Goal: Contribute content: Contribute content

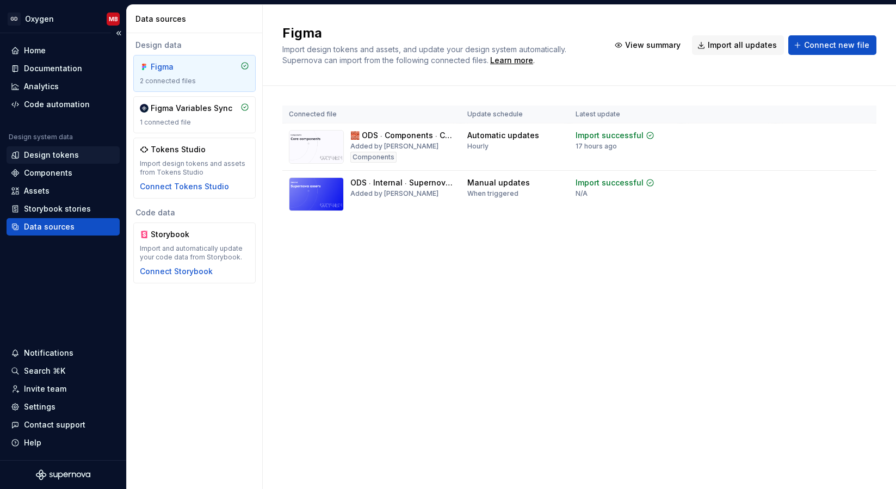
click at [52, 152] on div "Design tokens" at bounding box center [51, 155] width 55 height 11
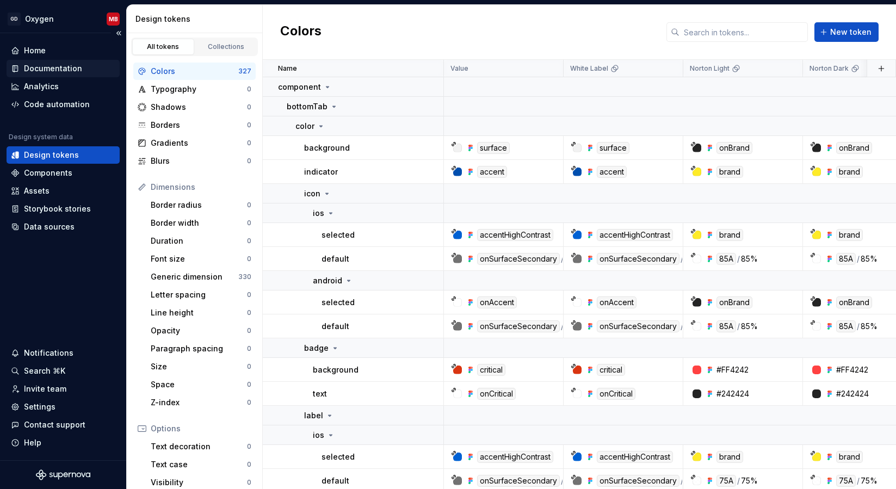
click at [46, 70] on div "Documentation" at bounding box center [53, 68] width 58 height 11
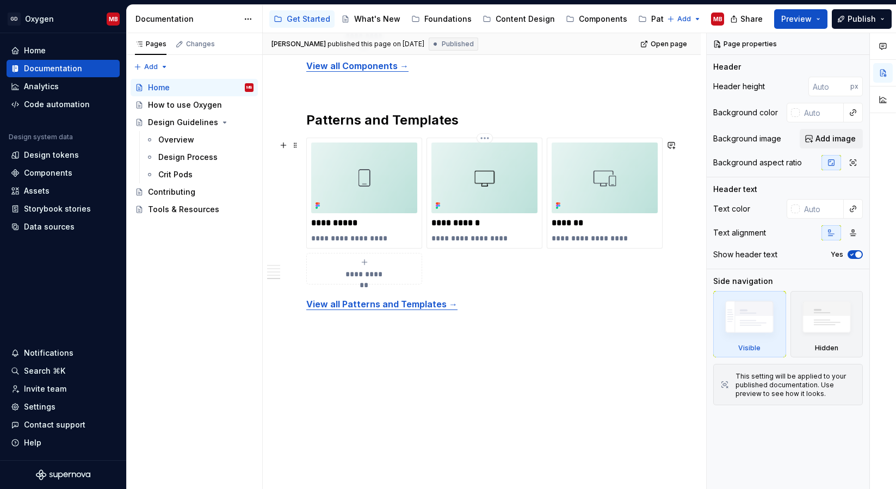
scroll to position [1475, 0]
click at [581, 222] on p "*******" at bounding box center [604, 223] width 106 height 11
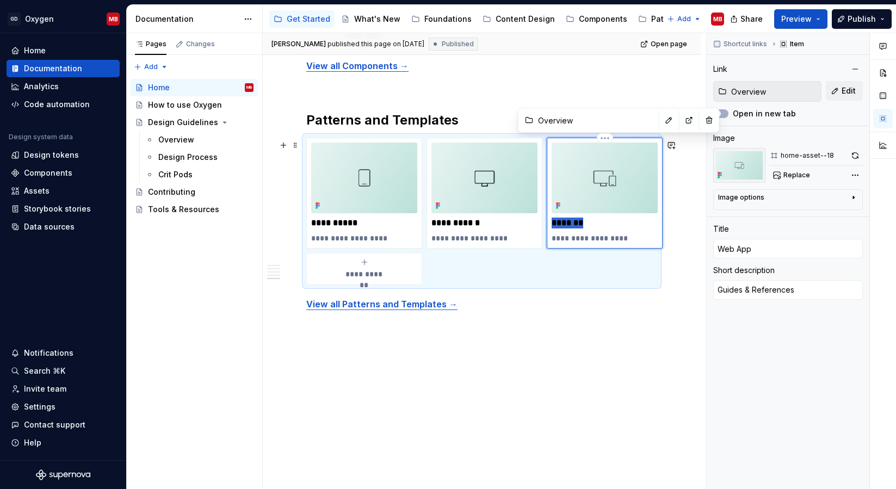
drag, startPoint x: 594, startPoint y: 222, endPoint x: 552, endPoint y: 221, distance: 41.9
click at [551, 221] on p "*******" at bounding box center [604, 223] width 106 height 11
type textarea "*"
type input "P"
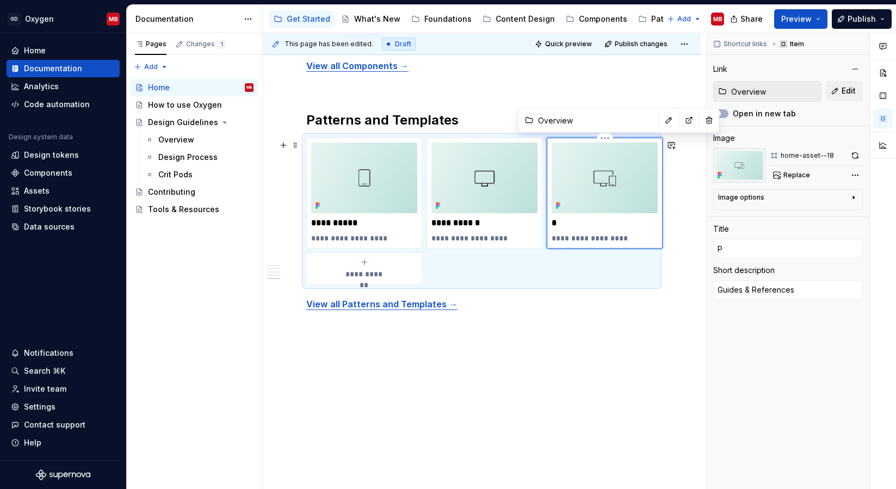
type textarea "*"
type input "Po"
type textarea "*"
type input "Por"
type textarea "*"
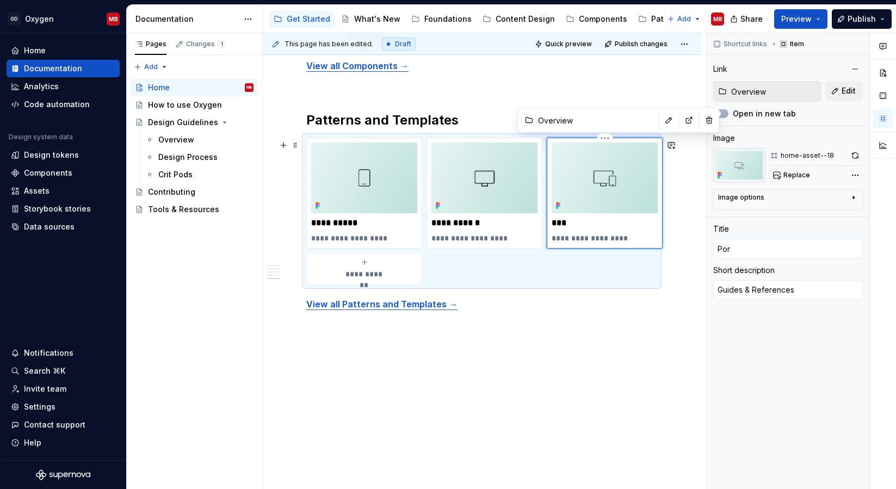
type input "Port"
type textarea "*"
type input "Porta"
type textarea "*"
type input "Portal"
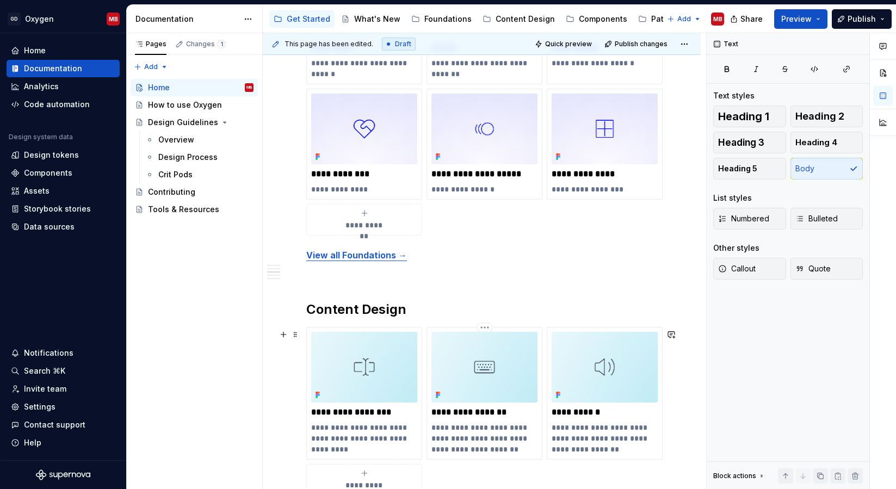
scroll to position [678, 0]
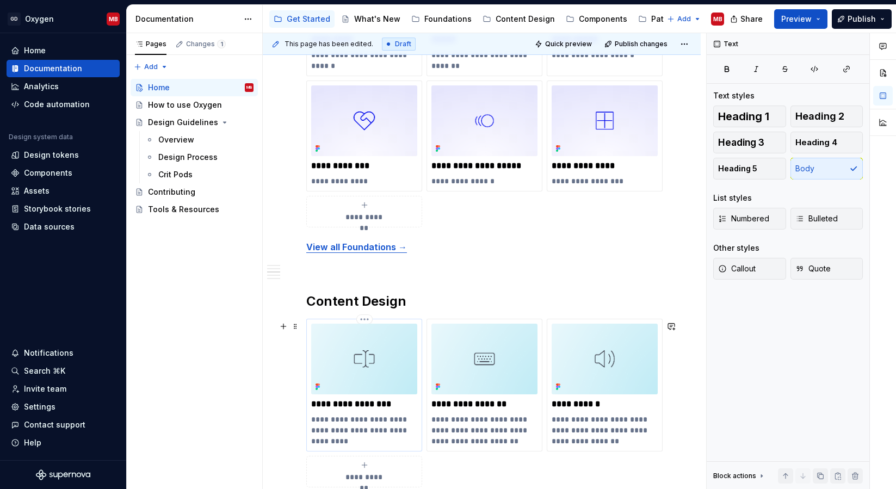
click at [400, 390] on img at bounding box center [364, 359] width 106 height 71
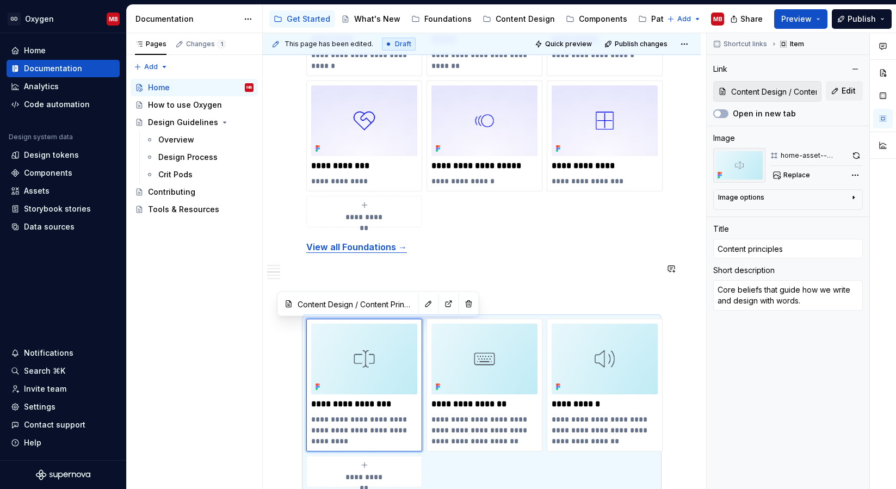
click at [531, 282] on div "**********" at bounding box center [481, 329] width 351 height 1591
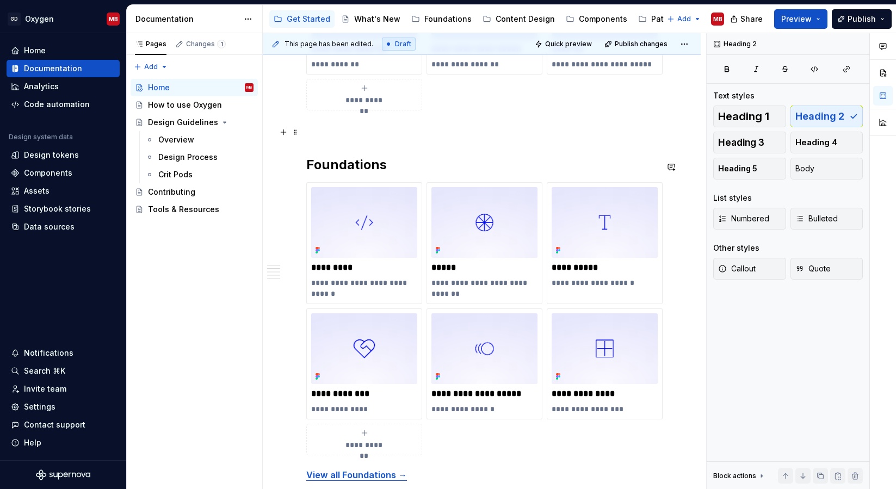
scroll to position [326, 0]
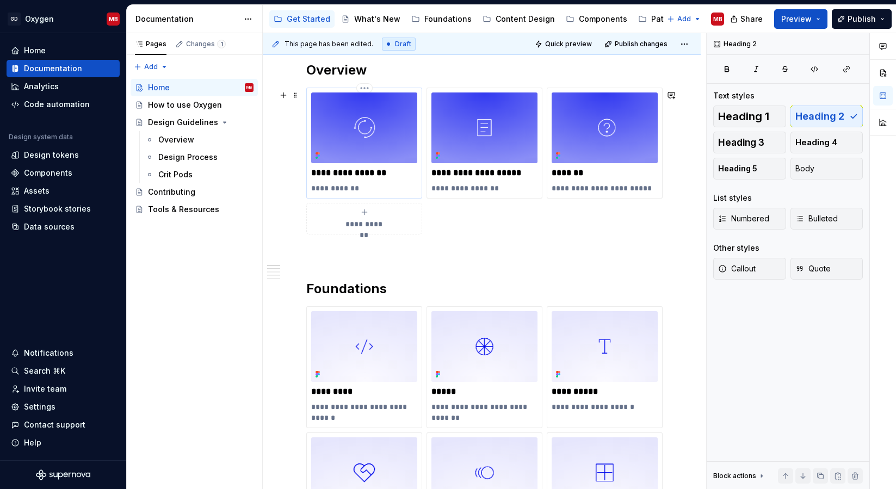
click at [367, 173] on p "**********" at bounding box center [364, 172] width 106 height 11
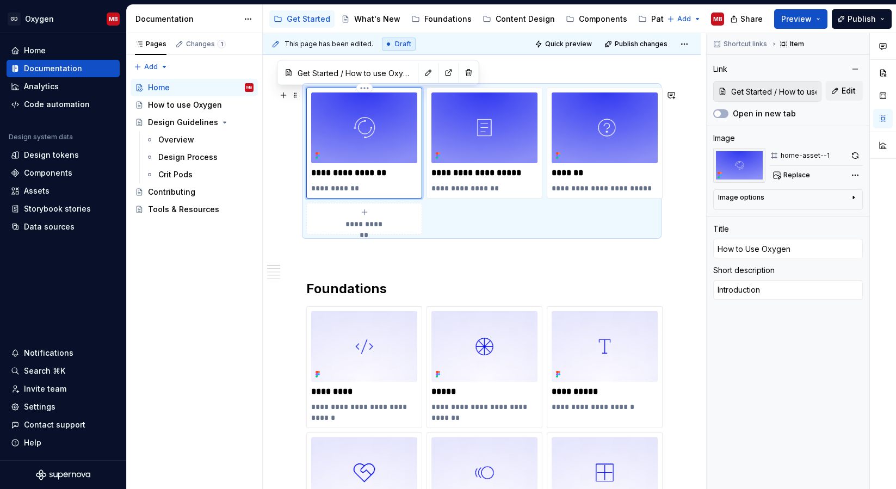
click at [350, 173] on p "**********" at bounding box center [364, 172] width 106 height 11
type textarea "*"
type input "How to se Oxygen"
type textarea "*"
type input "How to use Oxygen"
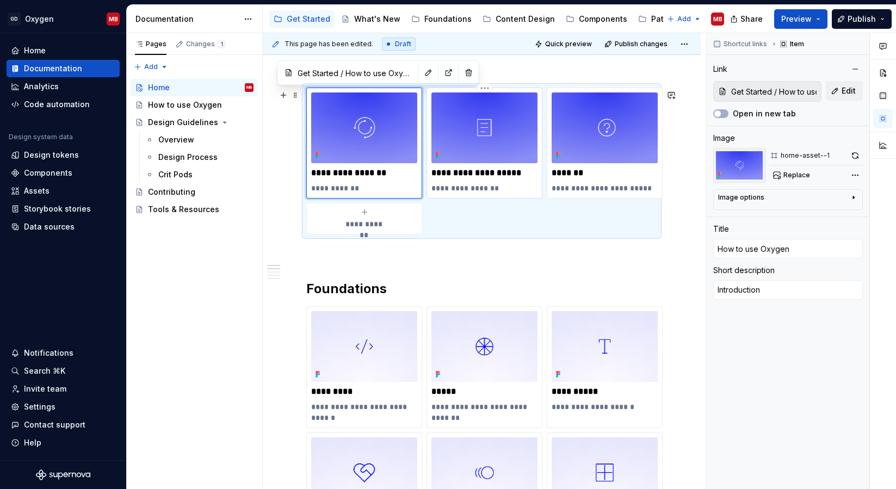
click at [467, 173] on p "**********" at bounding box center [484, 172] width 106 height 11
type textarea "*"
type input "Design Guidelines / Overview"
type input "How to Design at Gen"
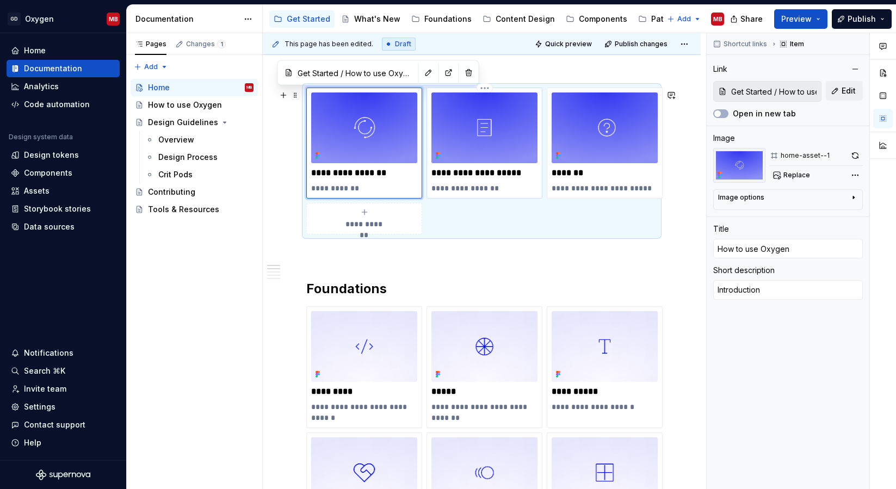
type textarea "Design Guidelines"
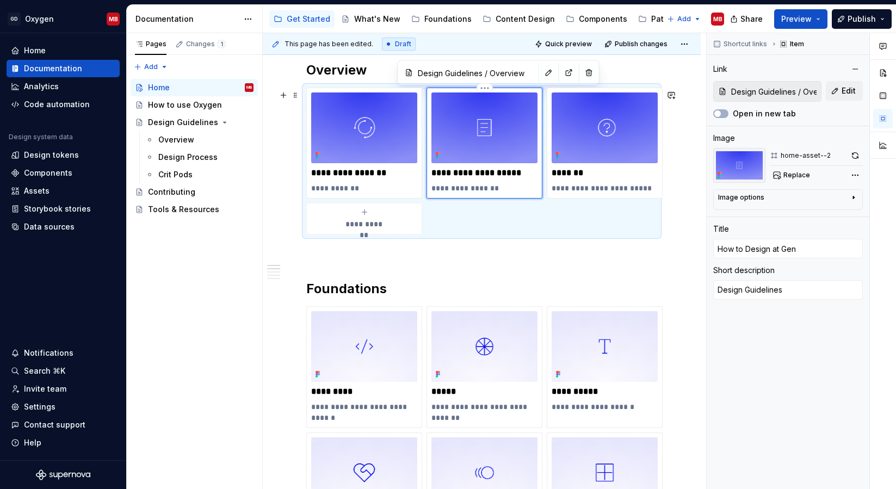
type textarea "*"
type input "How to esign at Gen"
type textarea "*"
type input "How to design at Gen"
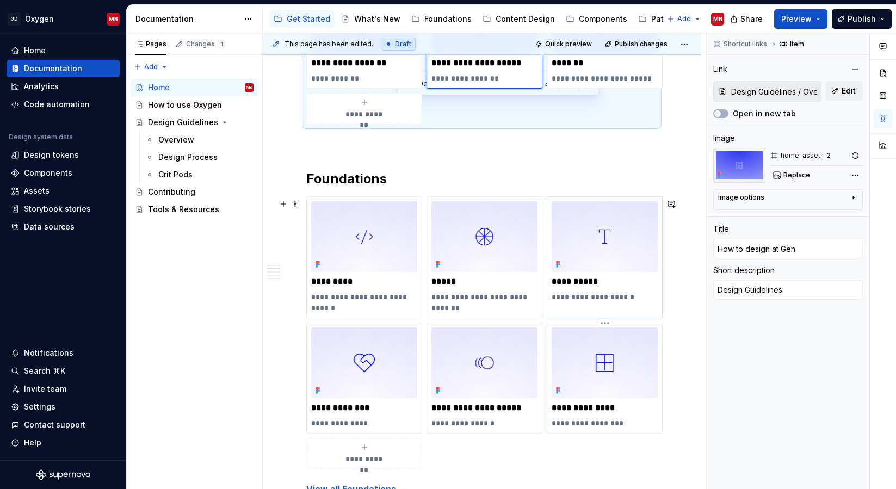
scroll to position [461, 0]
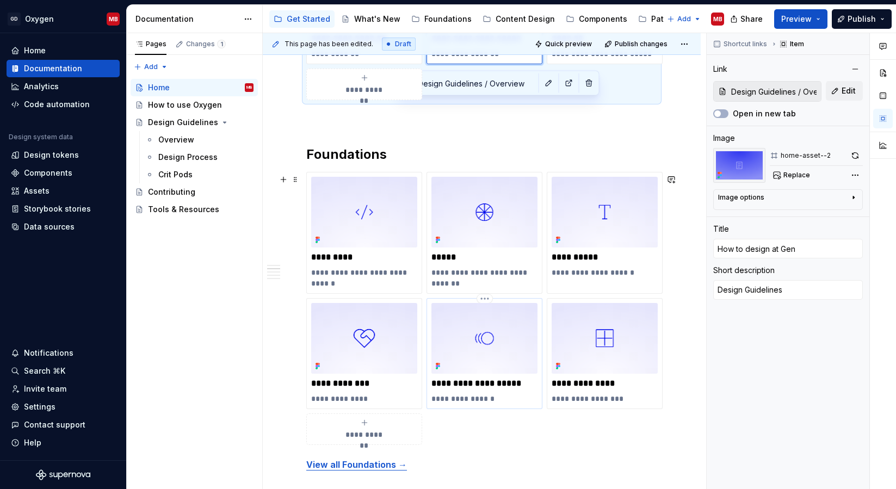
click at [473, 387] on p "**********" at bounding box center [484, 383] width 106 height 11
type textarea "*"
type input "Foundations / Motion & Interaction"
type input "Motion & Interaction"
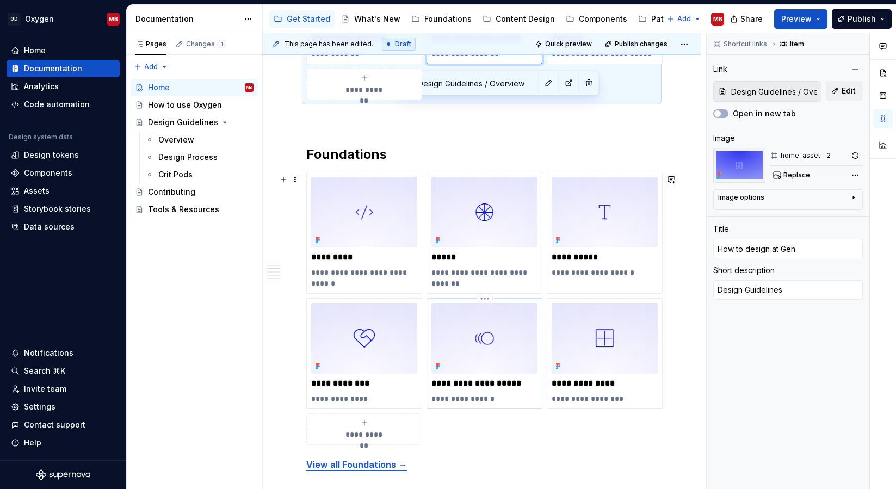
type textarea "Bring life to UI"
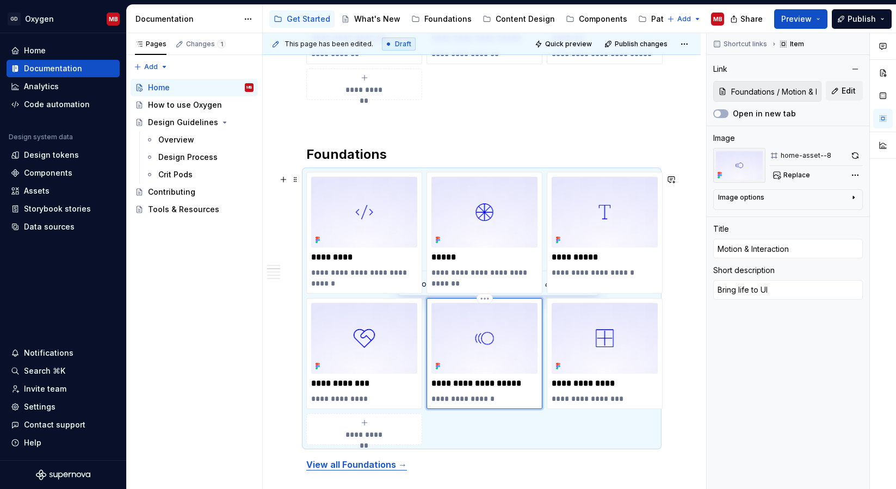
type textarea "*"
type input "Motion & nteraction"
type textarea "*"
type input "Motion & unteraction"
type textarea "*"
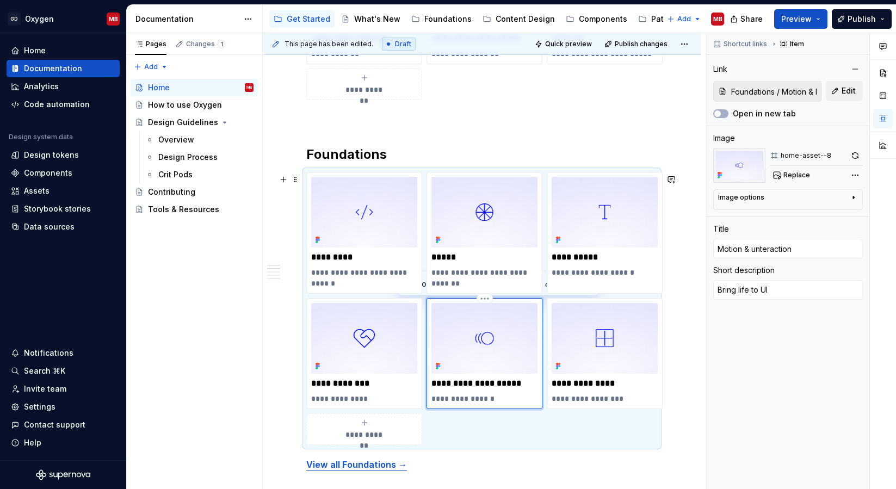
type input "Motion & nteraction"
type textarea "*"
type input "Motion & interaction"
click at [591, 387] on p "**********" at bounding box center [604, 383] width 106 height 11
type textarea "*"
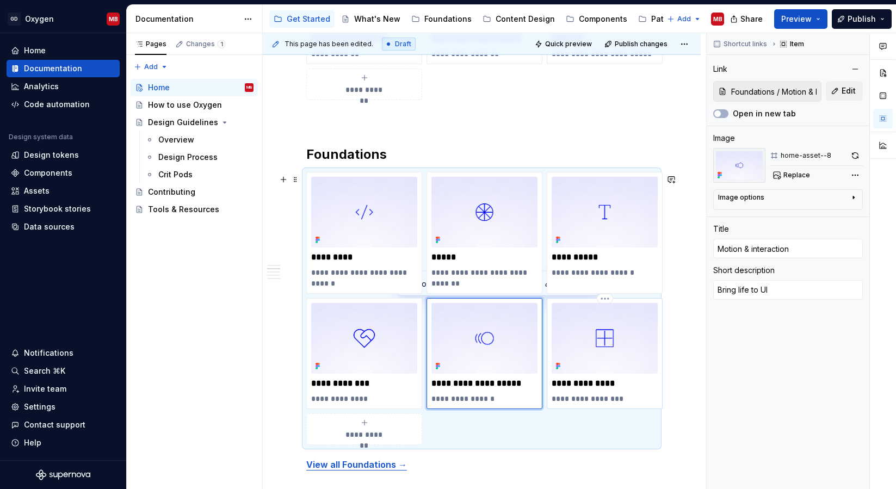
type input "Content Design"
type textarea "How we communicate"
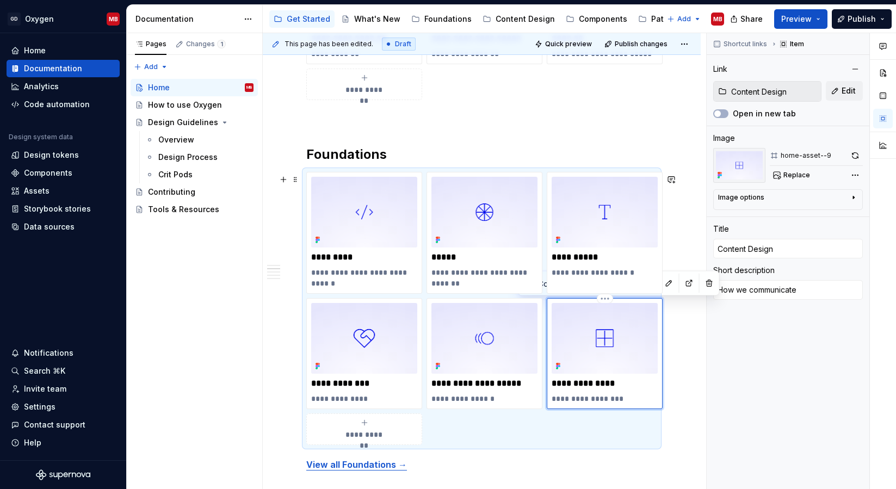
type textarea "*"
type input "Content esign"
type textarea "*"
type input "Content design"
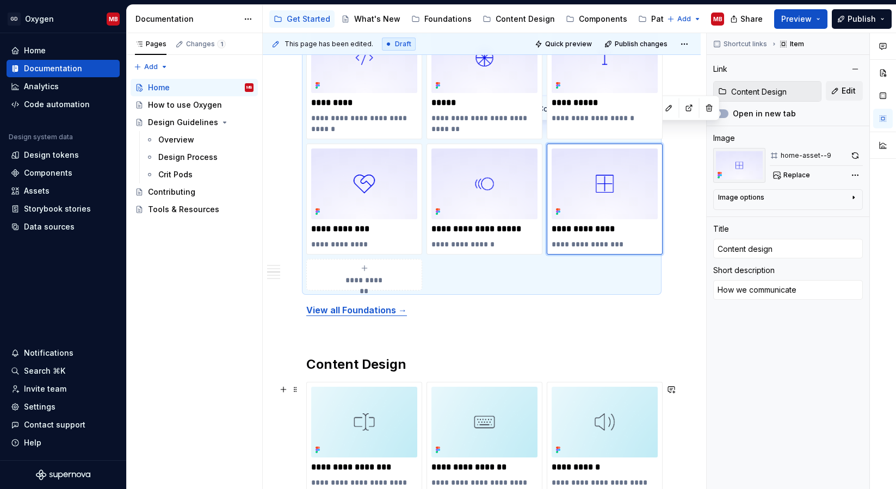
scroll to position [688, 0]
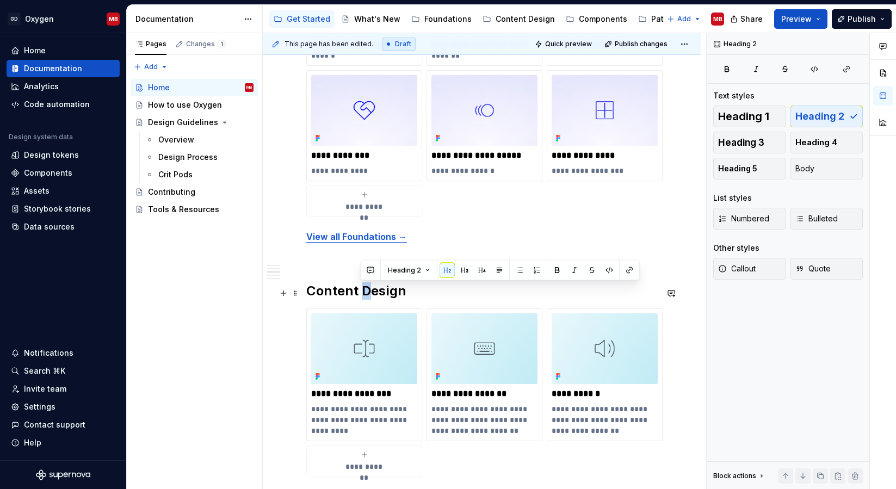
drag, startPoint x: 370, startPoint y: 294, endPoint x: 363, endPoint y: 293, distance: 7.1
click at [363, 293] on h2 "Content Design" at bounding box center [481, 290] width 351 height 17
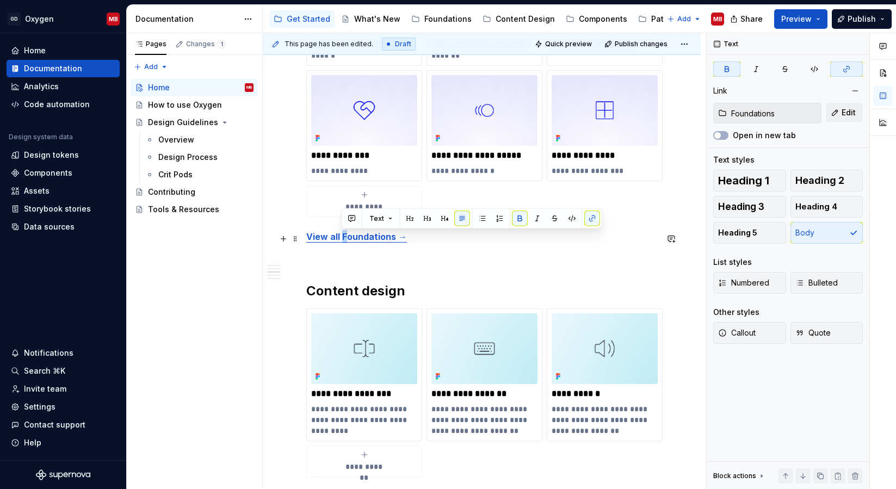
click at [340, 238] on strong "View all Foundations →" at bounding box center [356, 236] width 101 height 11
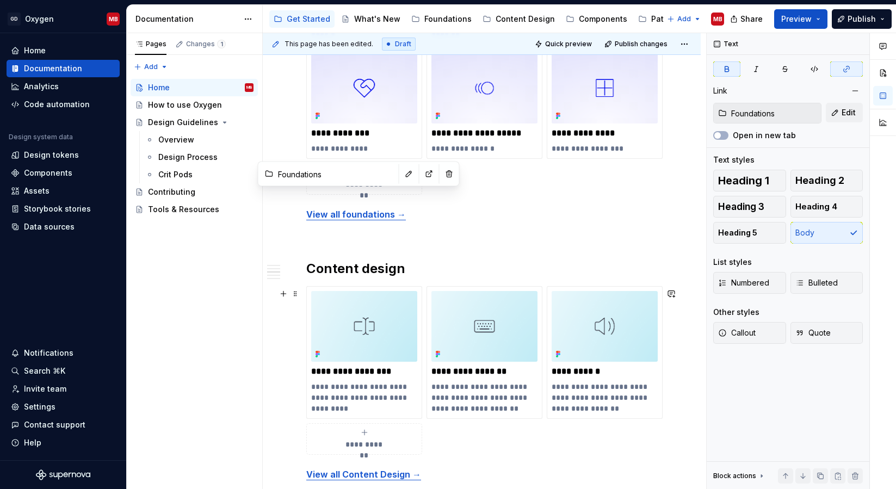
scroll to position [777, 0]
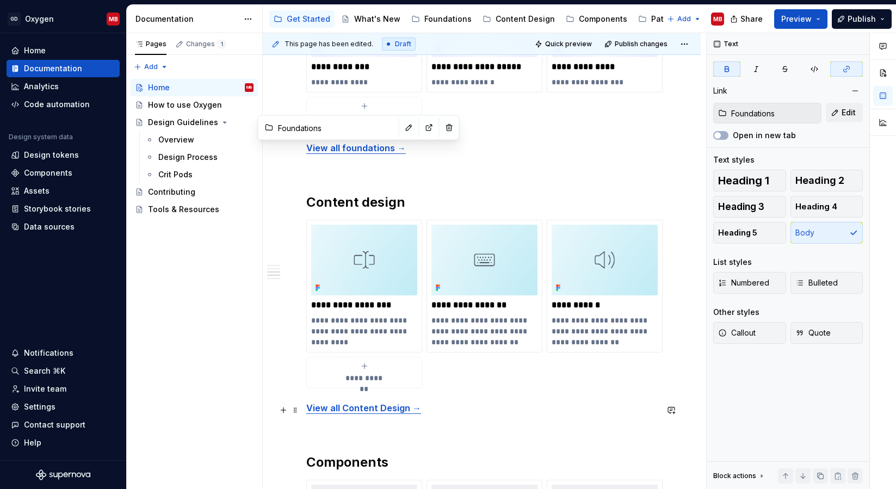
type input "Content Design"
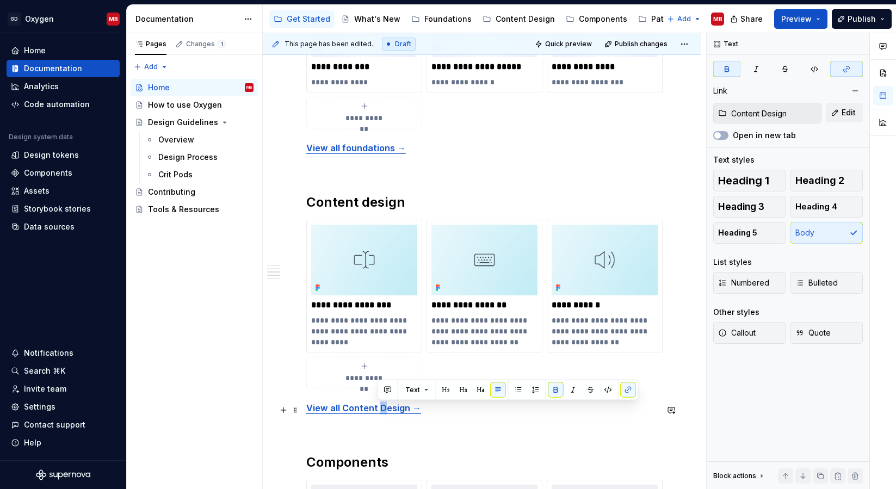
click at [378, 413] on strong "View all Content Design →" at bounding box center [363, 407] width 115 height 11
click at [342, 410] on strong "View all Content design →" at bounding box center [363, 407] width 114 height 11
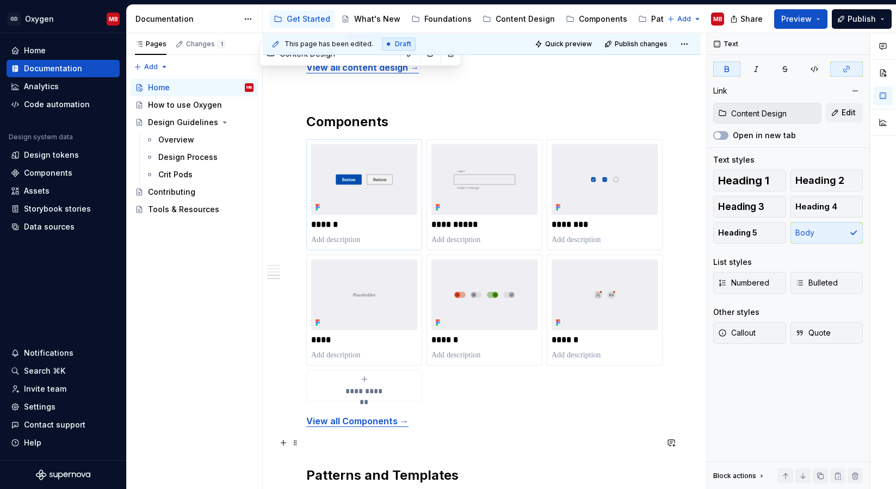
scroll to position [1188, 0]
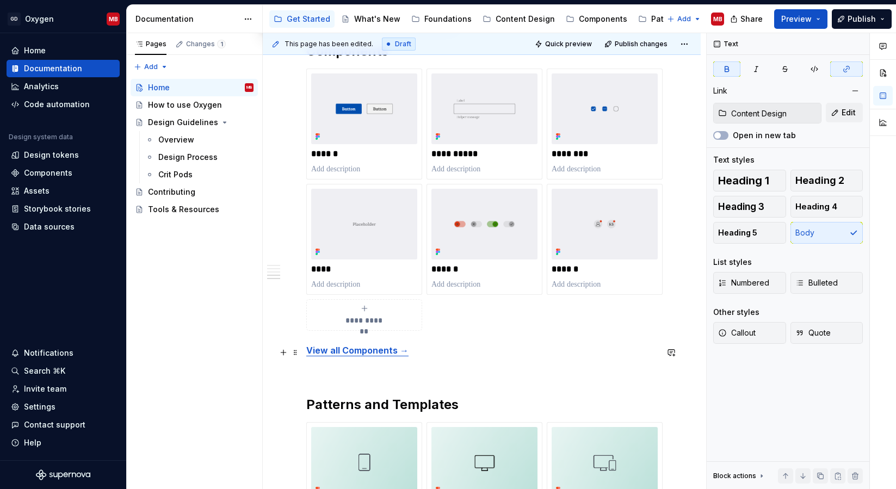
type input "Components"
click at [343, 352] on strong "View all Components →" at bounding box center [357, 350] width 102 height 11
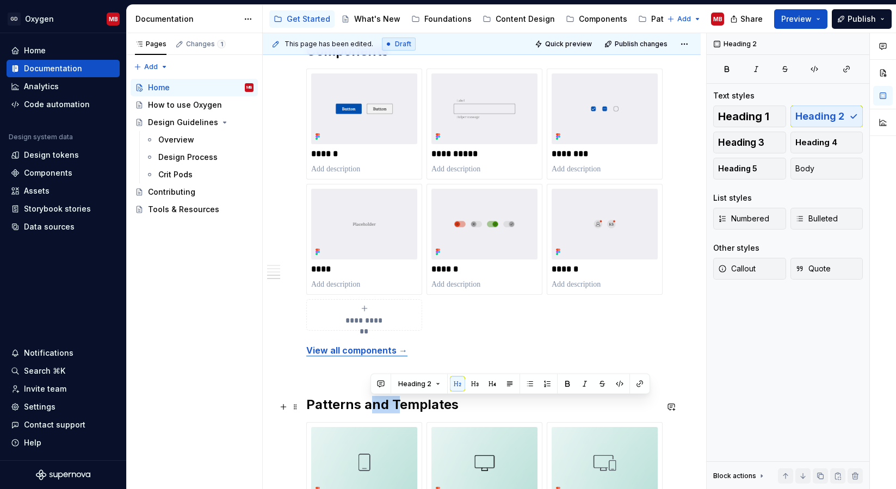
drag, startPoint x: 396, startPoint y: 403, endPoint x: 367, endPoint y: 402, distance: 29.9
click at [367, 402] on h2 "Patterns and Templates" at bounding box center [481, 404] width 351 height 17
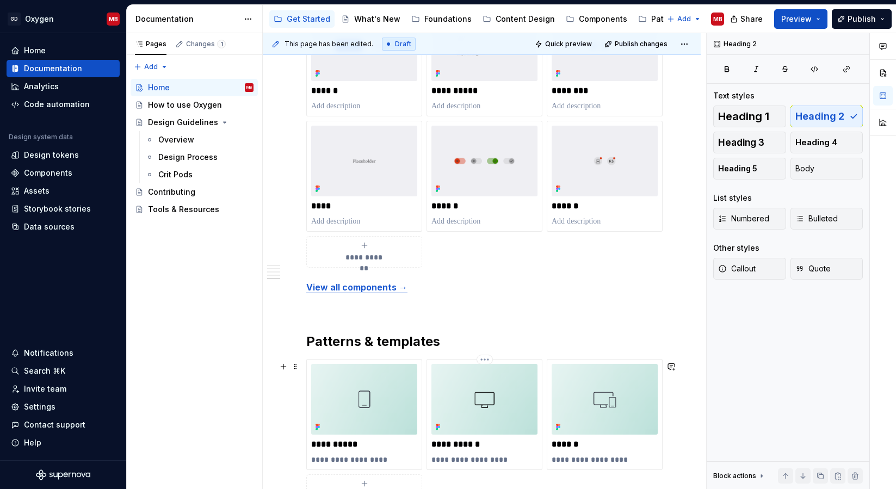
scroll to position [1311, 0]
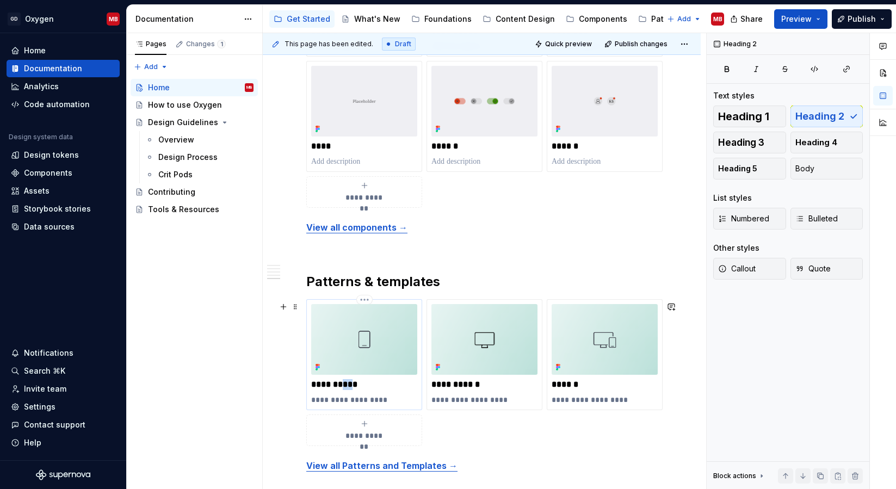
drag, startPoint x: 344, startPoint y: 384, endPoint x: 351, endPoint y: 384, distance: 7.1
click at [351, 384] on p "**********" at bounding box center [364, 384] width 106 height 11
type textarea "*"
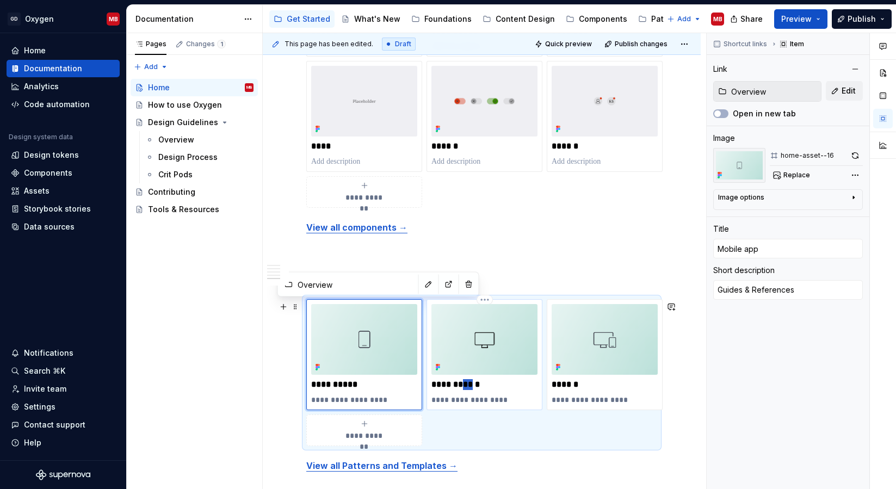
drag, startPoint x: 472, startPoint y: 387, endPoint x: 466, endPoint y: 387, distance: 6.5
click at [466, 387] on p "**********" at bounding box center [484, 384] width 106 height 11
type textarea "*"
type input "Desktop App"
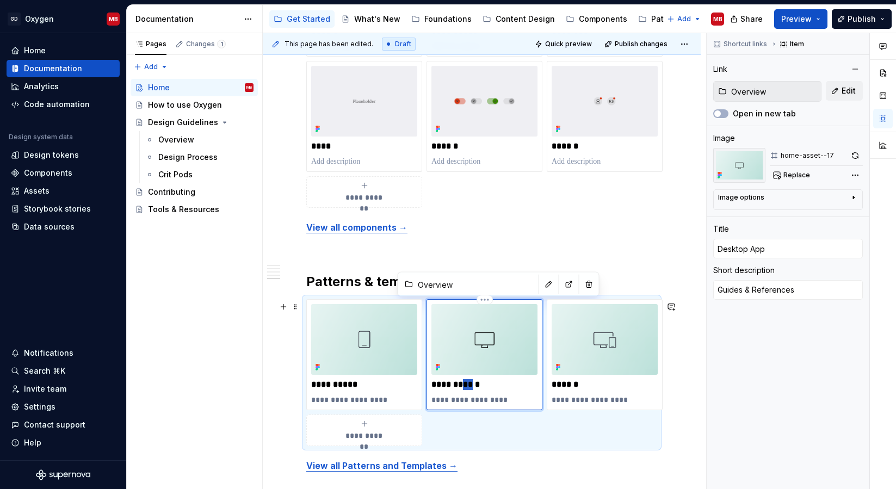
type textarea "*"
type input "Desktopapp"
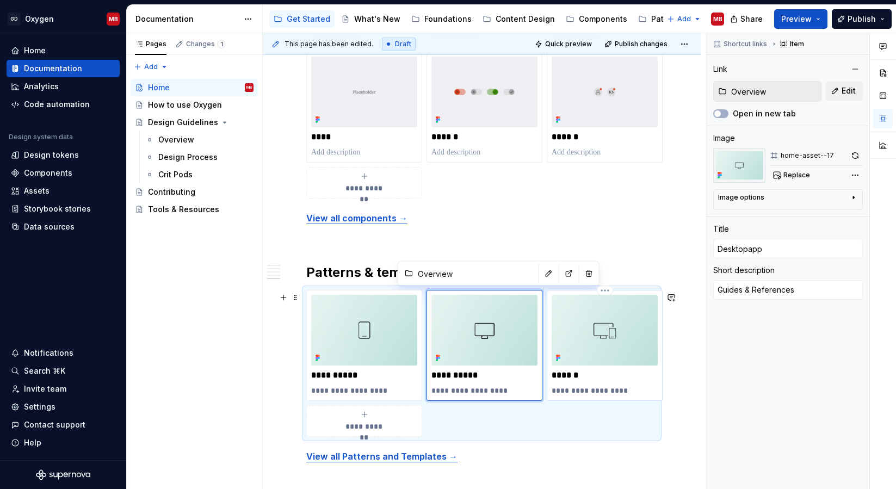
scroll to position [1326, 0]
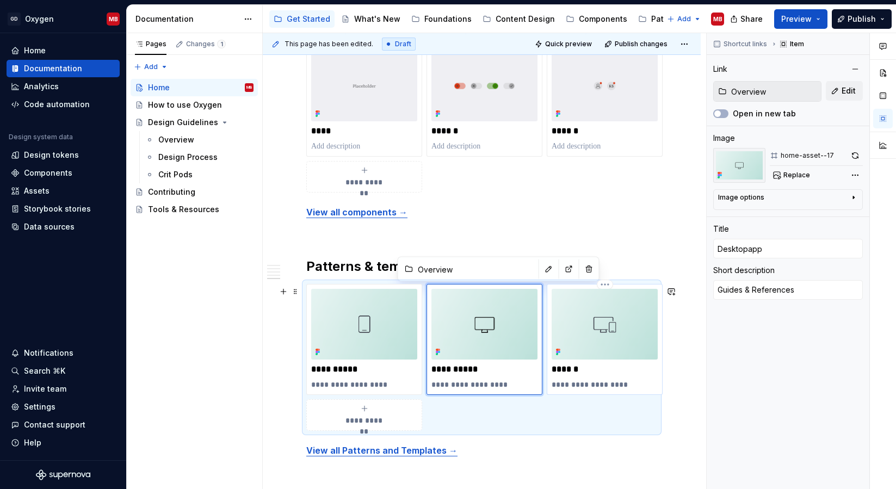
type textarea "*"
type input "Desktop app"
click at [349, 385] on p "**********" at bounding box center [364, 384] width 106 height 11
type textarea "*"
type input "Mobile app"
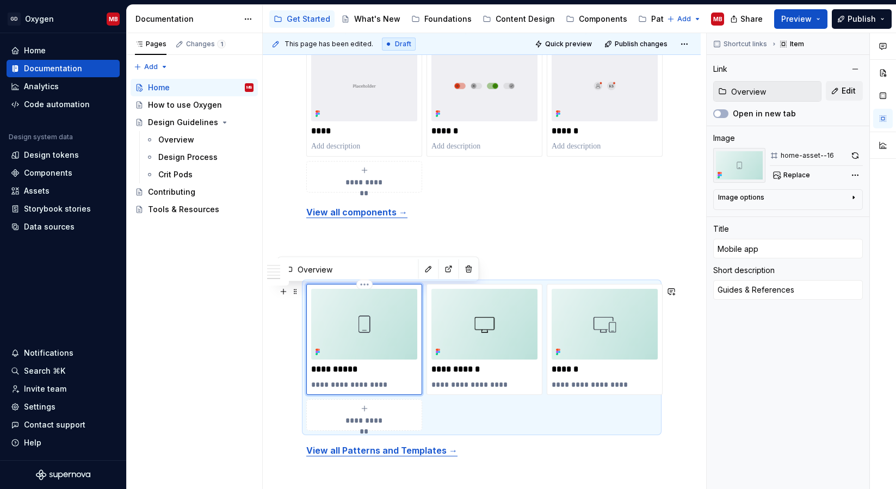
type textarea "*"
type textarea "Guides & eferences"
type textarea "*"
type textarea "Guides & references"
click at [339, 386] on p "**********" at bounding box center [364, 384] width 106 height 11
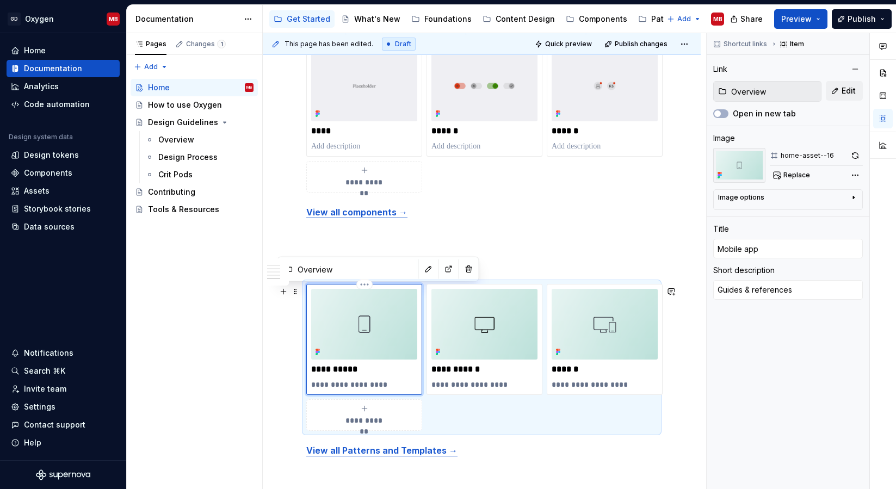
type textarea "*"
type textarea "Guides references"
type textarea "*"
type textarea "Guides a references"
type textarea "*"
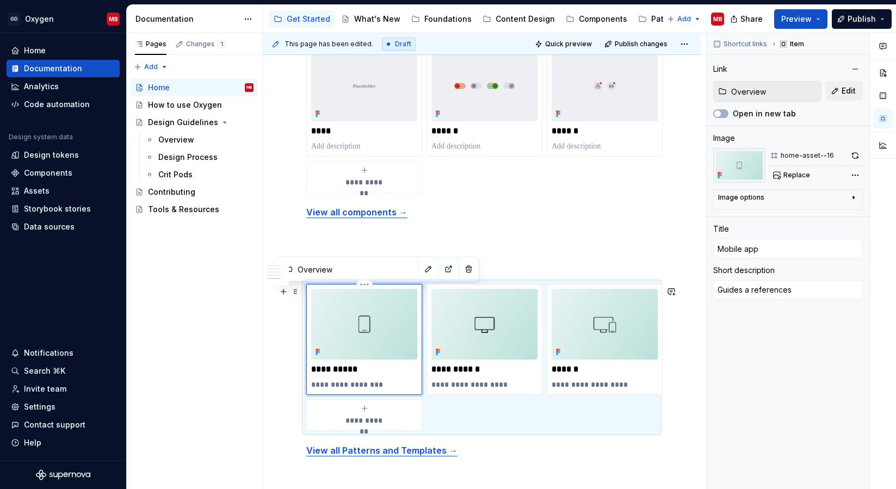
type textarea "Guides an references"
click at [346, 386] on p "**********" at bounding box center [364, 384] width 106 height 11
type textarea "*"
type textarea "Guides and references"
click at [489, 387] on p "**********" at bounding box center [484, 384] width 106 height 11
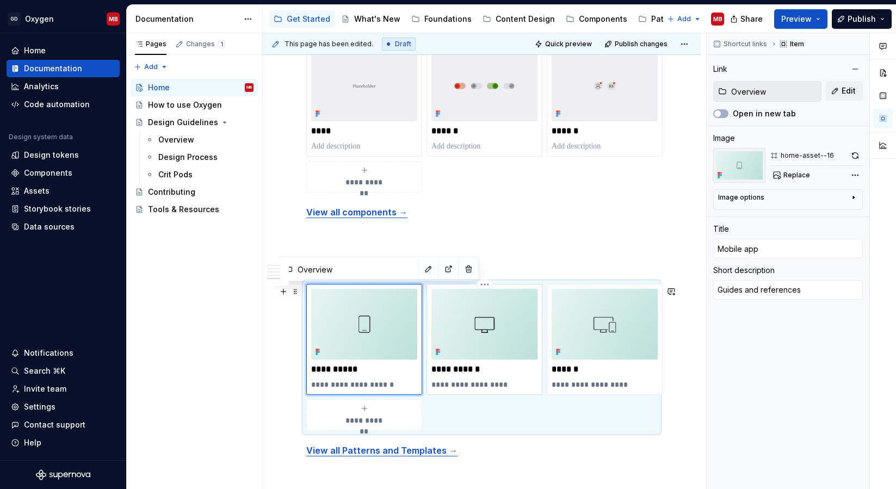
type textarea "*"
type input "Desktop app"
type textarea "Guides & References"
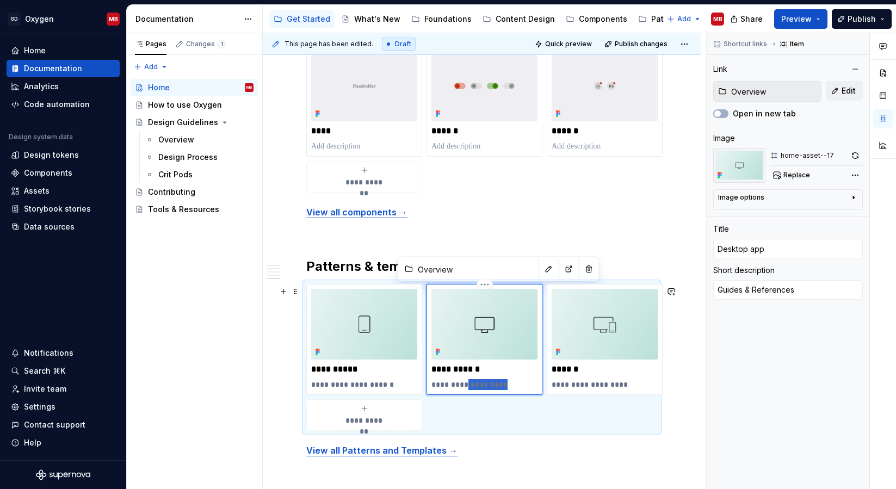
click at [489, 387] on p "**********" at bounding box center [484, 384] width 106 height 11
type textarea "*"
type textarea "Guides and references"
type textarea "*"
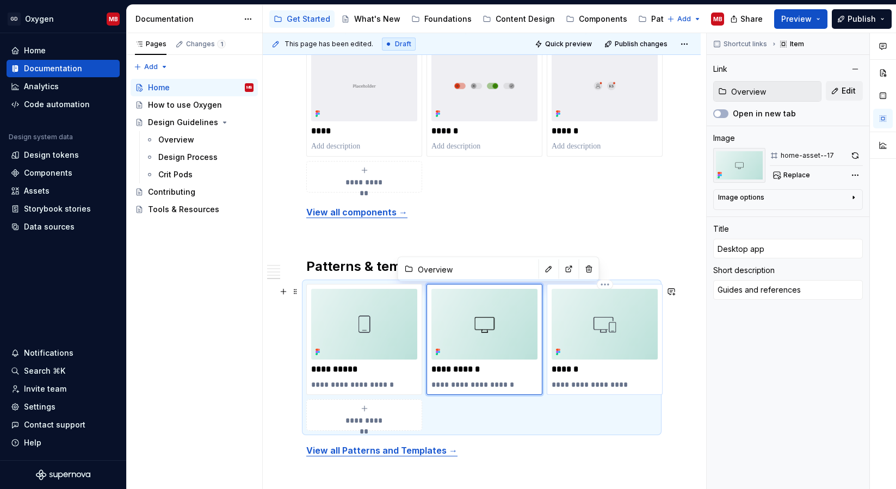
type input "Portal"
type textarea "Guides & References"
click at [604, 378] on div "**********" at bounding box center [604, 339] width 106 height 101
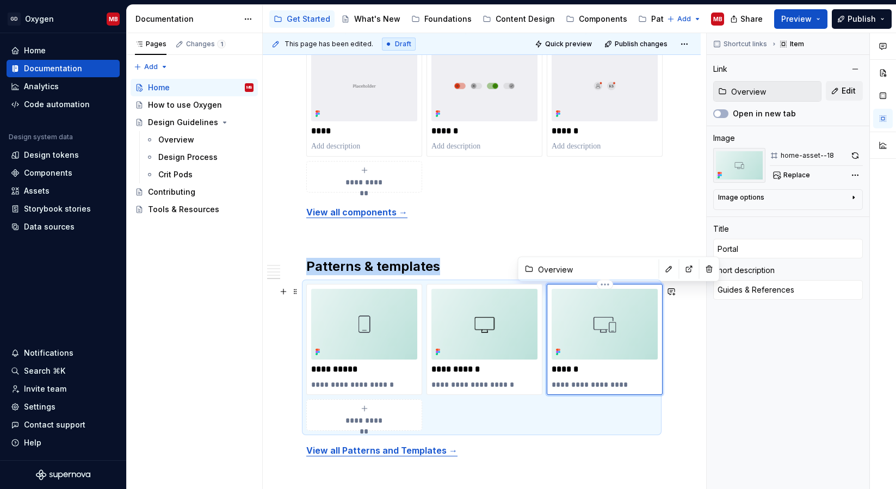
click at [604, 378] on div "**********" at bounding box center [604, 339] width 106 height 101
click at [598, 385] on p "**********" at bounding box center [604, 384] width 106 height 11
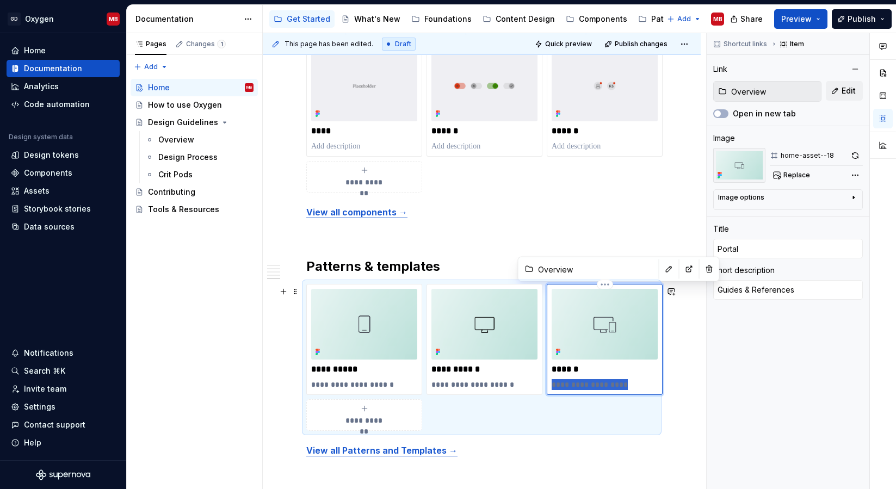
type textarea "*"
type textarea "Guides and references"
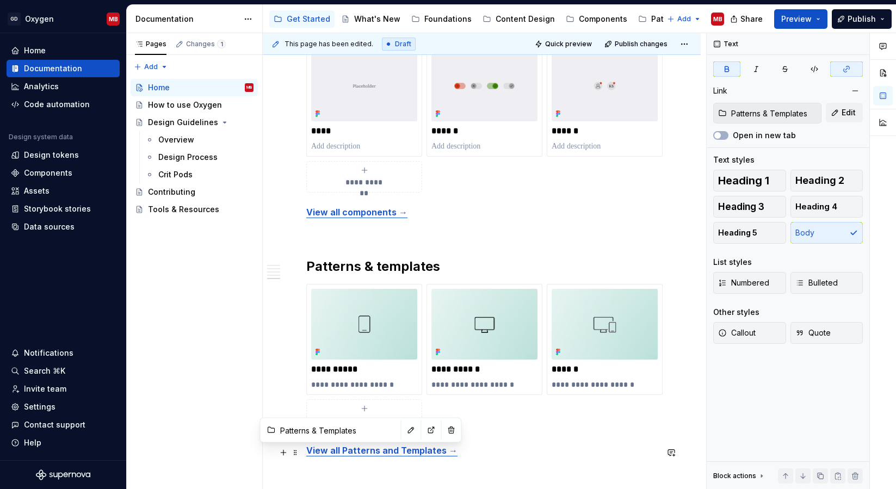
click at [348, 451] on strong "View all Patterns and Templates →" at bounding box center [381, 450] width 151 height 11
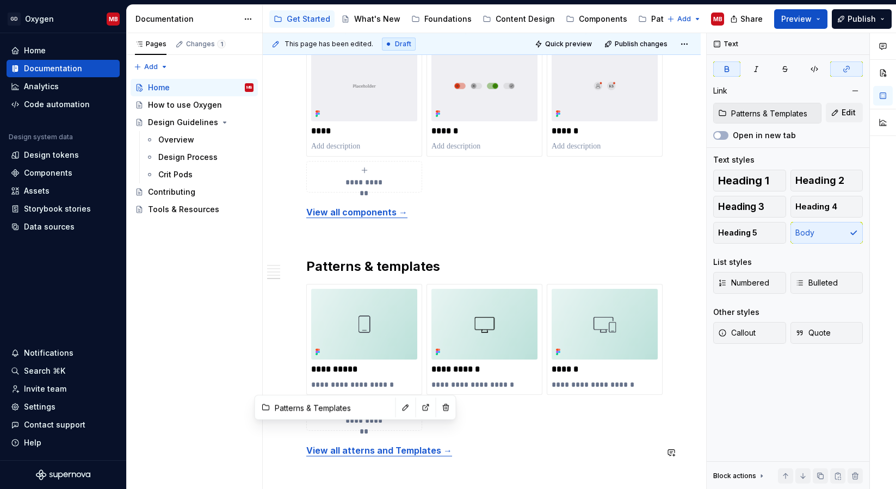
scroll to position [1349, 0]
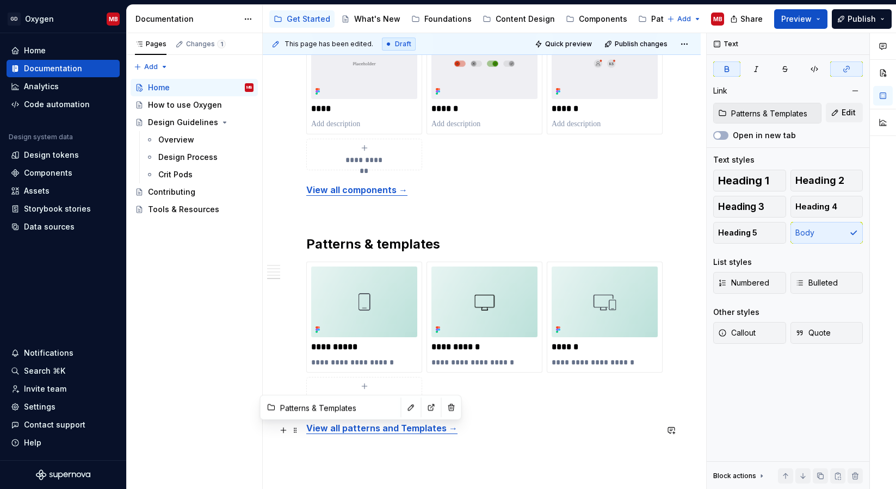
click at [401, 432] on strong "View all patterns and Templates →" at bounding box center [381, 428] width 151 height 11
click at [392, 431] on strong "View all patterns and templates →" at bounding box center [381, 428] width 150 height 11
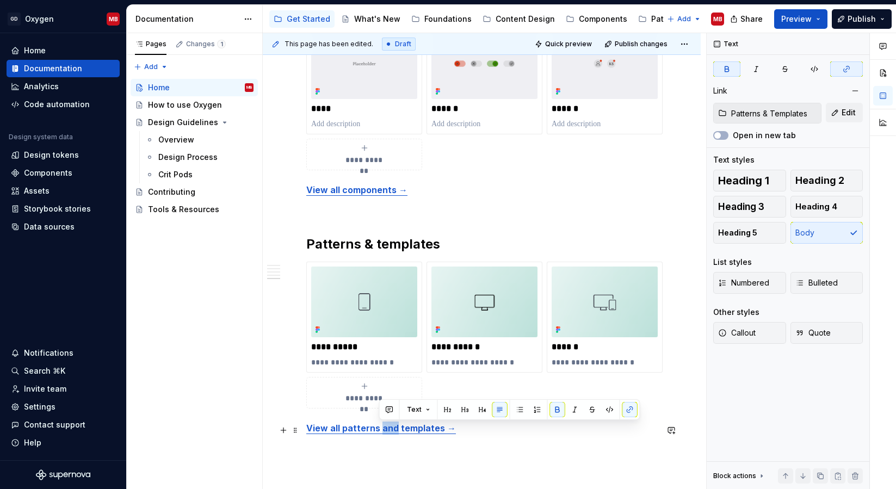
click at [392, 431] on strong "View all patterns and templates →" at bounding box center [381, 428] width 150 height 11
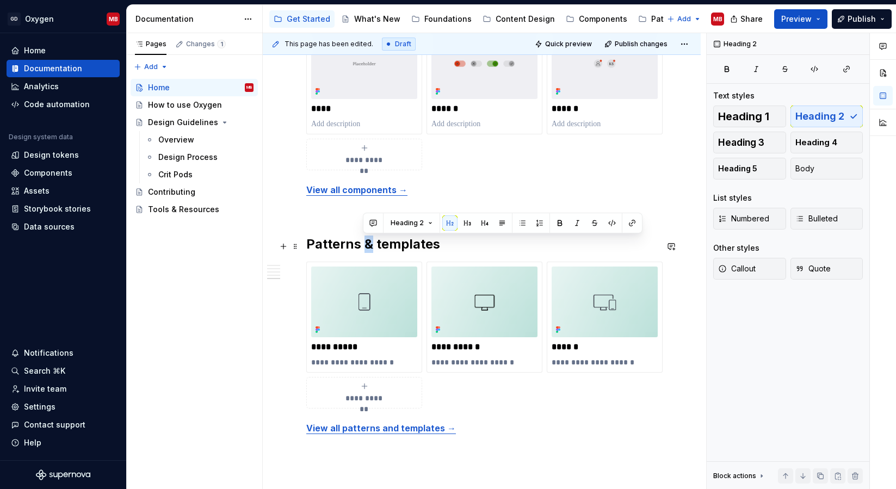
click at [363, 241] on h2 "Patterns & templates" at bounding box center [481, 243] width 351 height 17
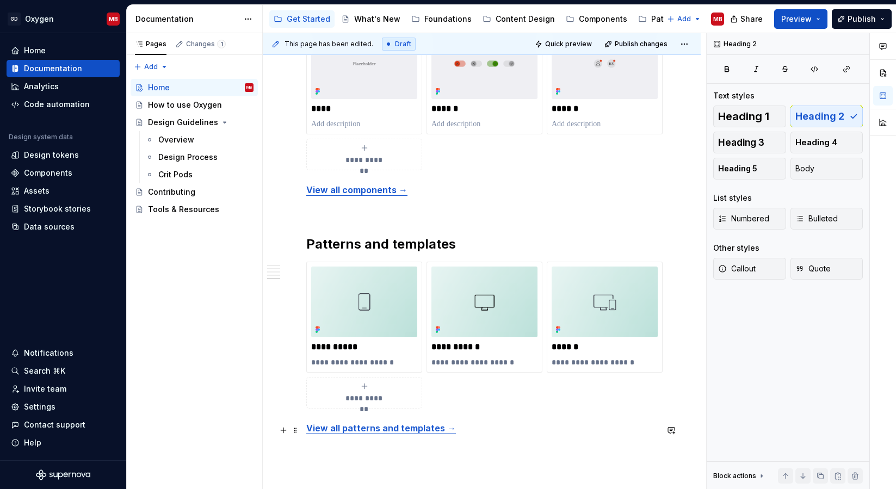
click at [545, 435] on p "View all patterns and templates →" at bounding box center [481, 427] width 351 height 13
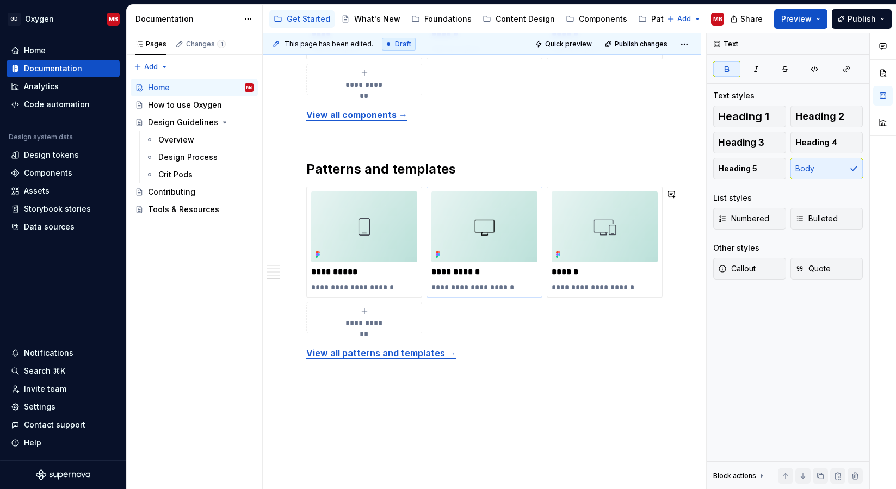
scroll to position [1475, 0]
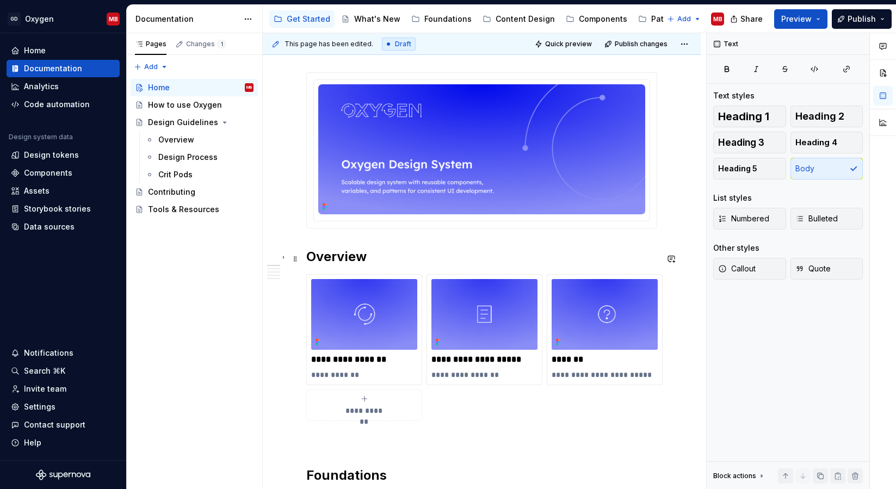
scroll to position [0, 0]
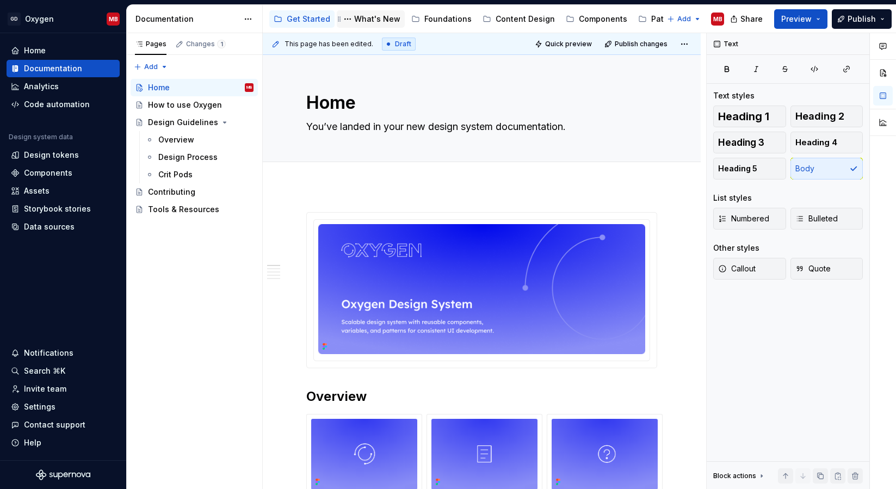
click at [367, 21] on div "What's New" at bounding box center [377, 19] width 46 height 11
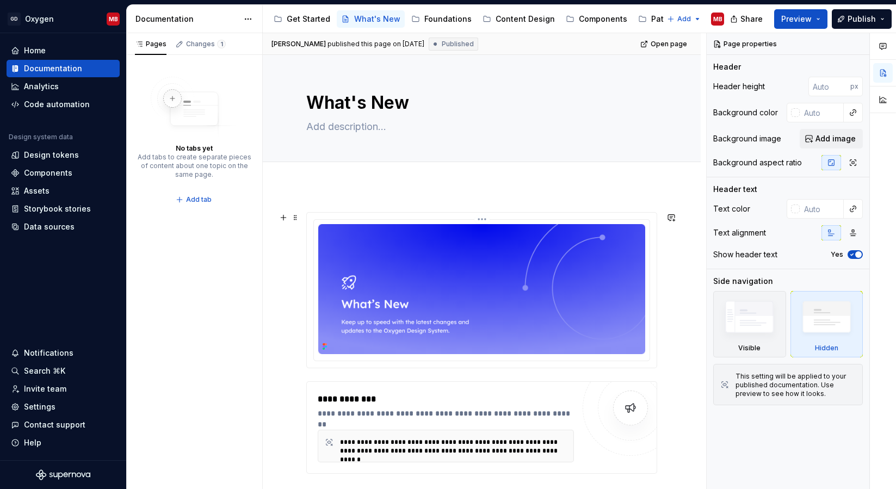
click at [552, 284] on img at bounding box center [481, 289] width 327 height 130
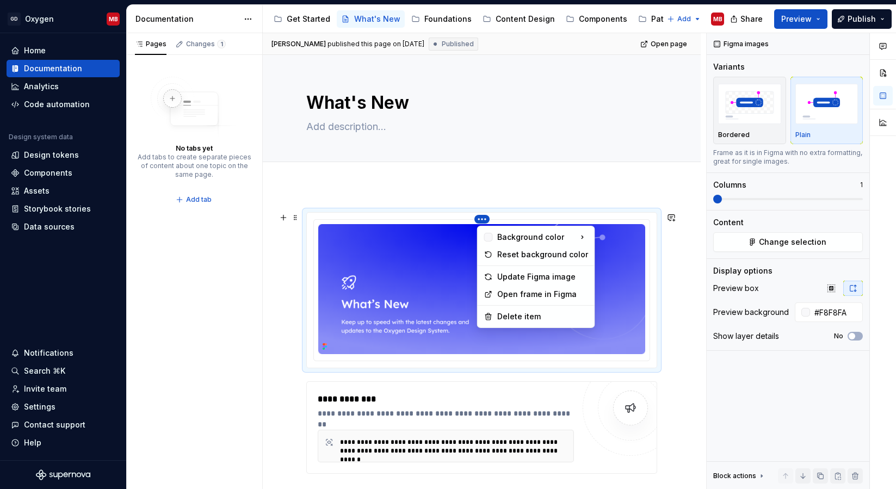
click at [482, 221] on html "GD Oxygen MB Home Documentation Analytics Code automation Design system data De…" at bounding box center [448, 244] width 896 height 489
click at [528, 274] on div "Update Figma image" at bounding box center [542, 276] width 91 height 11
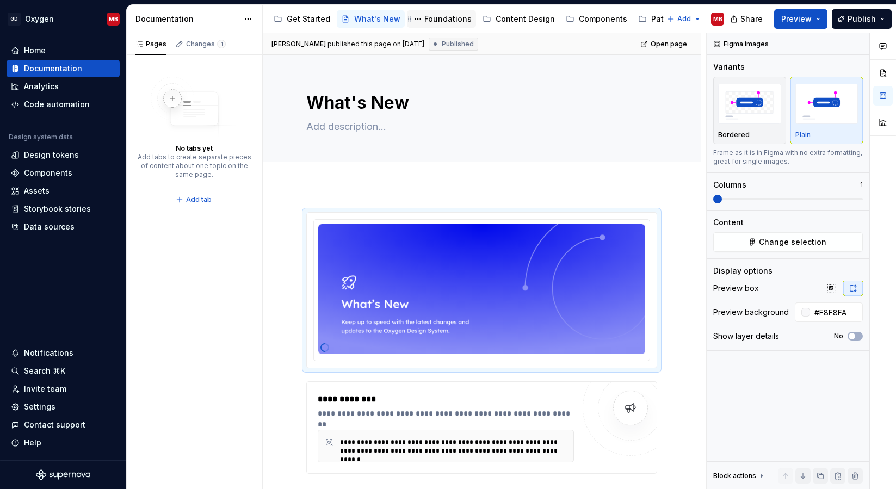
click at [446, 18] on div "Foundations" at bounding box center [447, 19] width 47 height 11
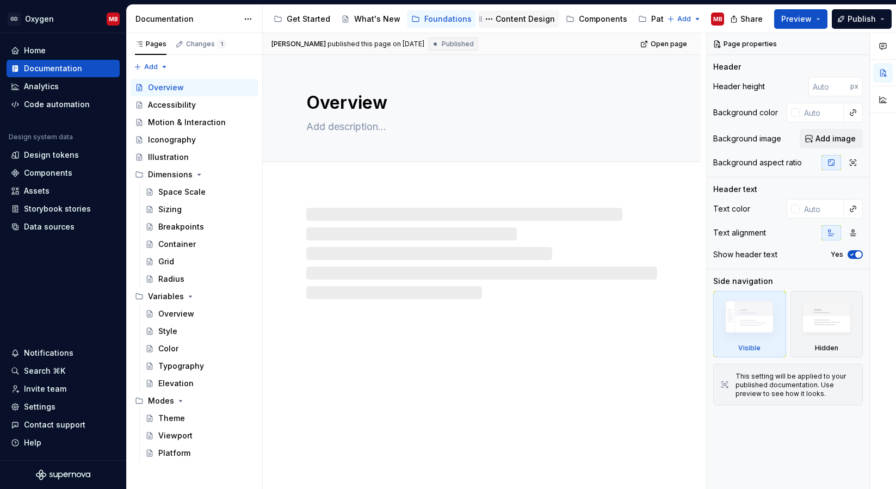
click at [506, 18] on div "Content Design" at bounding box center [524, 19] width 59 height 11
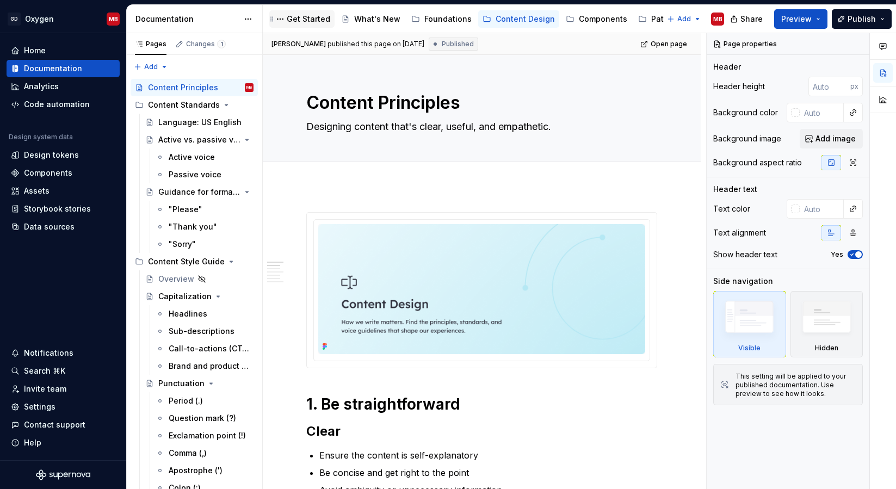
click at [293, 20] on div "Get Started" at bounding box center [309, 19] width 44 height 11
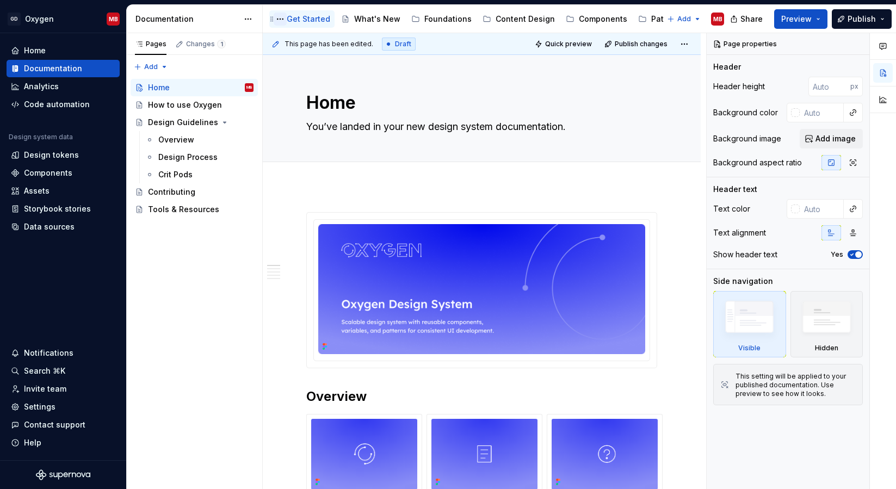
click at [280, 20] on button "Page tree" at bounding box center [280, 19] width 13 height 13
type textarea "*"
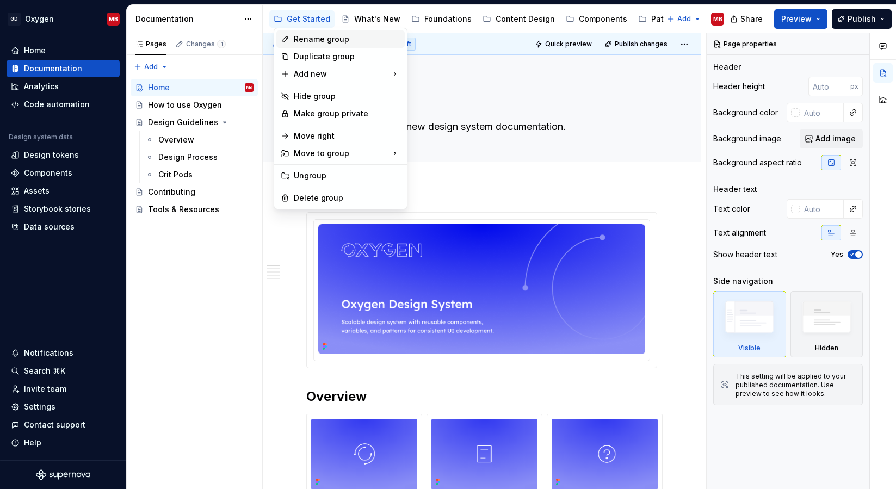
click at [305, 40] on div "Rename group" at bounding box center [347, 39] width 107 height 11
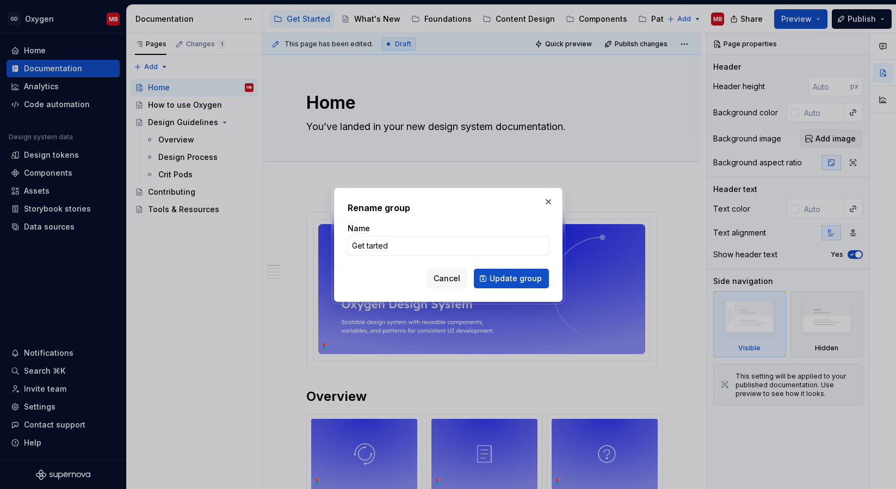
type input "Get started"
click button "Update group" at bounding box center [511, 279] width 75 height 20
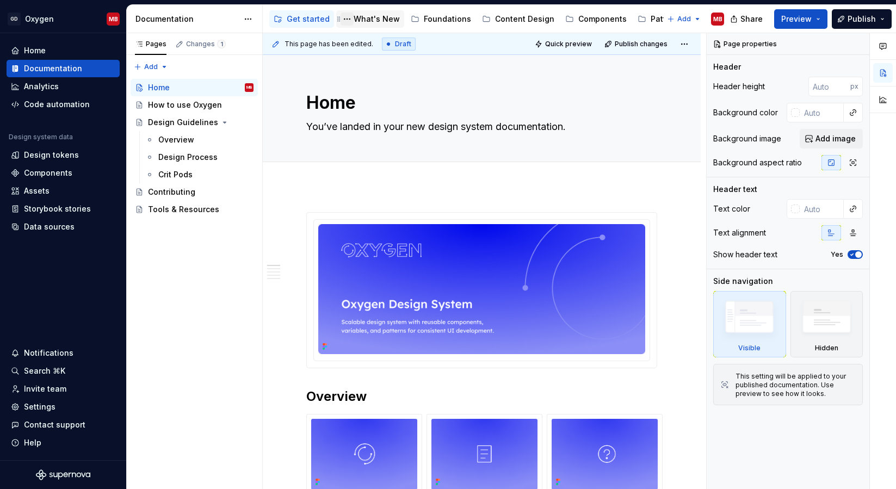
click at [342, 17] on button "Page tree" at bounding box center [346, 19] width 13 height 13
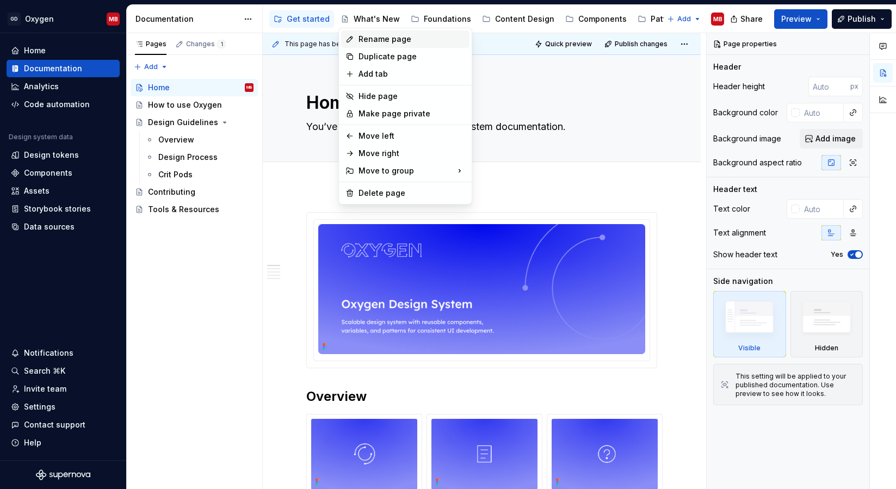
click at [364, 39] on div "Rename page" at bounding box center [411, 39] width 107 height 11
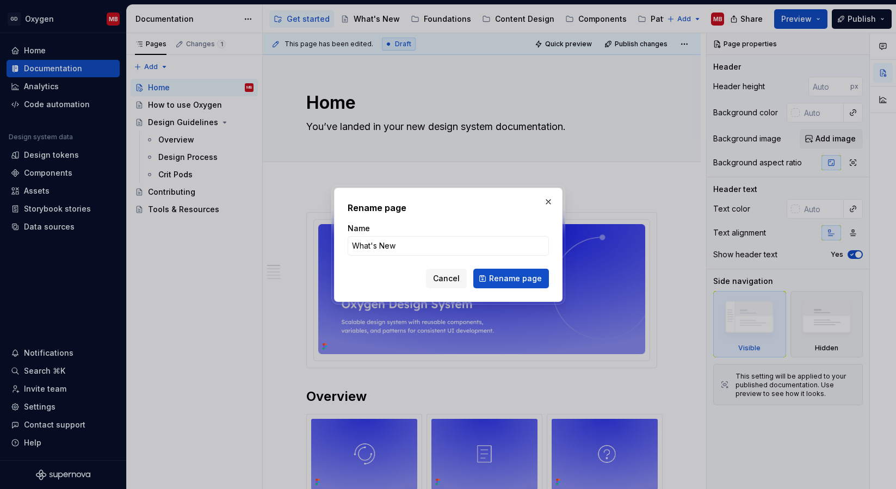
type textarea "*"
type input "What's new"
click button "Rename page" at bounding box center [511, 279] width 76 height 20
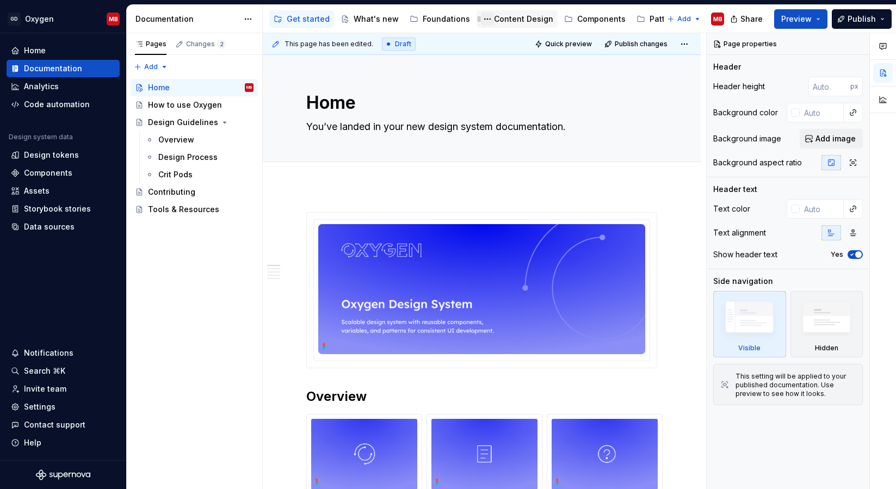
click at [482, 20] on button "Page tree" at bounding box center [487, 19] width 13 height 13
type textarea "*"
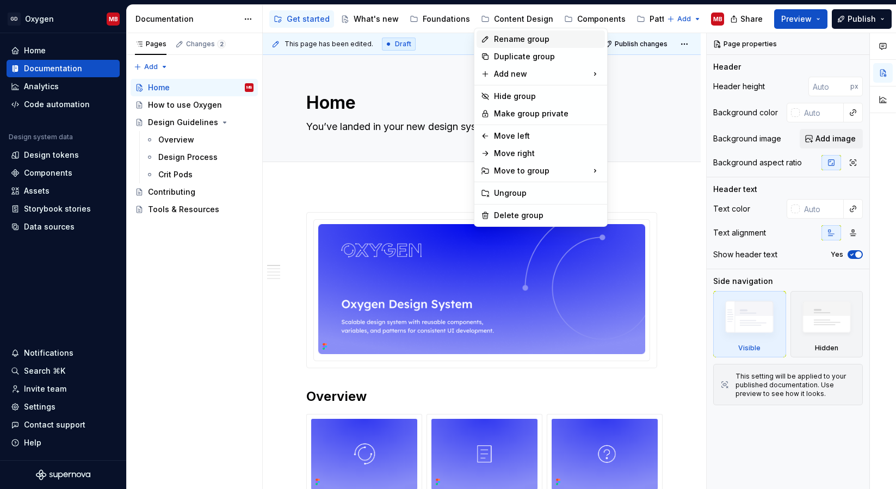
click at [499, 36] on div "Rename group" at bounding box center [547, 39] width 107 height 11
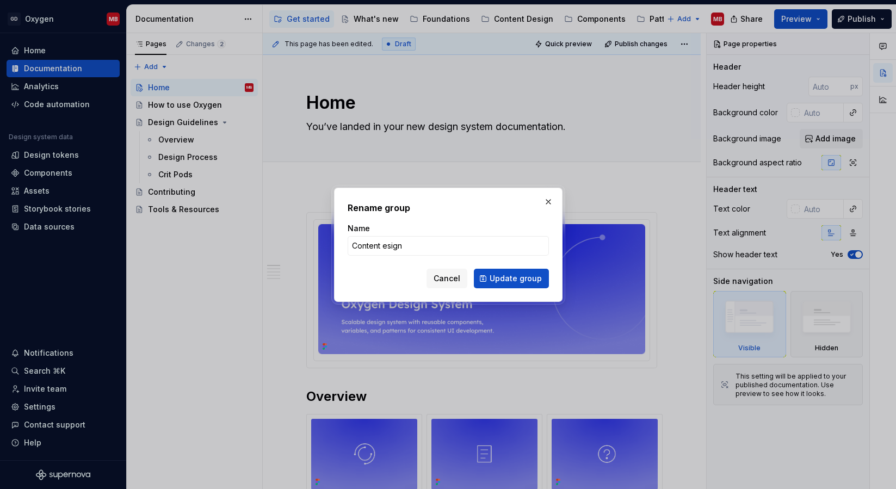
type input "Content design"
click button "Update group" at bounding box center [511, 279] width 75 height 20
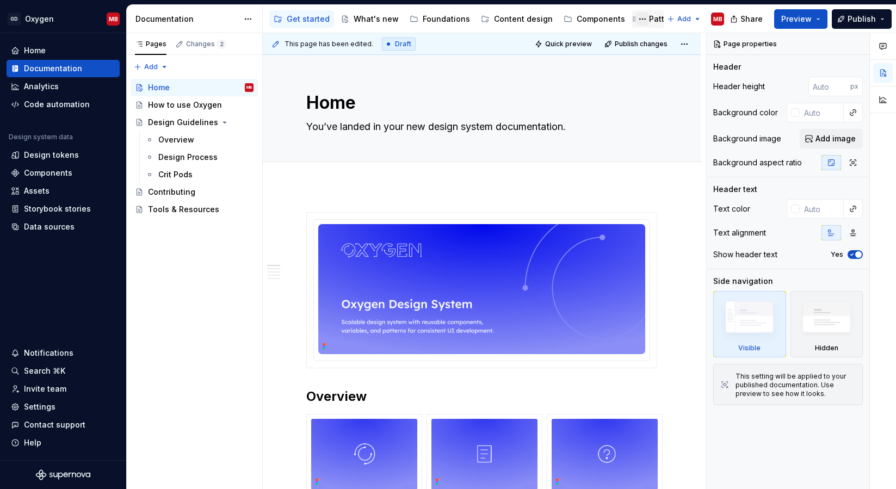
click at [636, 20] on button "Page tree" at bounding box center [642, 19] width 13 height 13
type textarea "*"
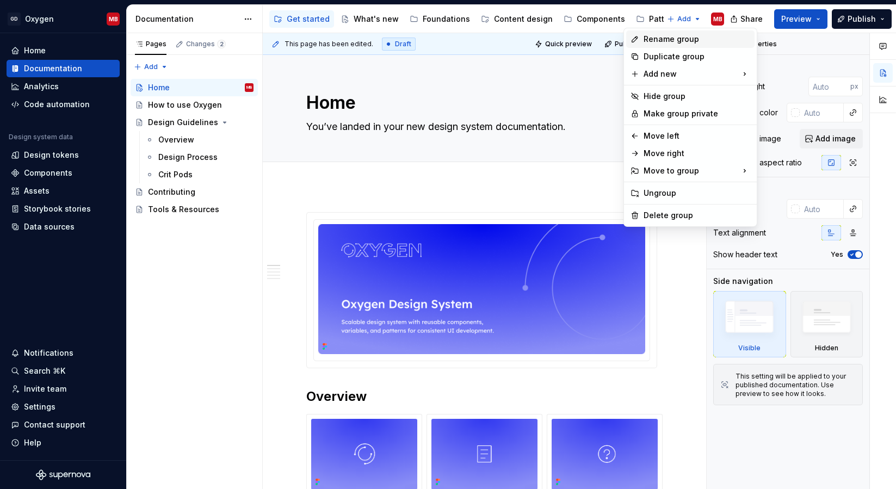
click at [647, 41] on div "Rename group" at bounding box center [696, 39] width 107 height 11
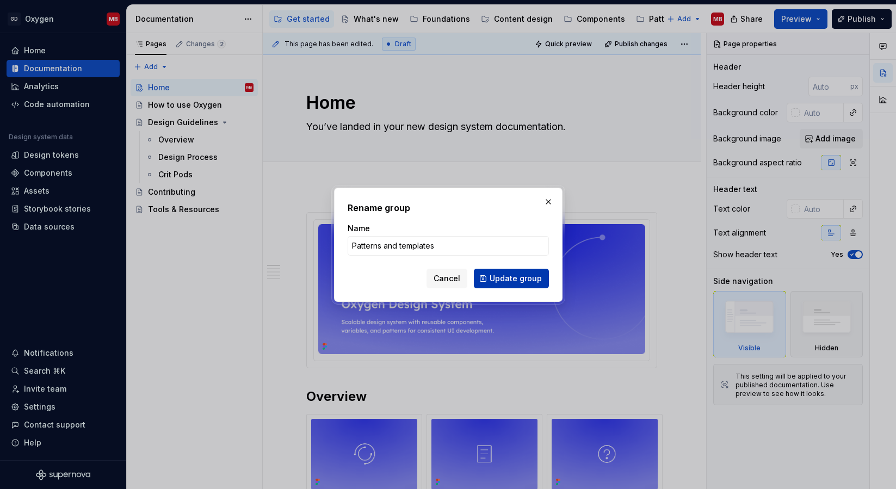
type input "Patterns and templates"
click at [543, 272] on button "Update group" at bounding box center [511, 279] width 75 height 20
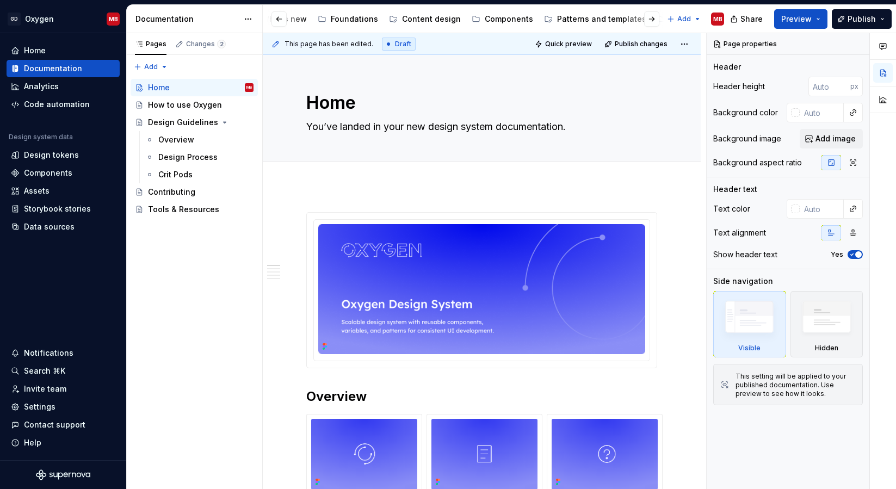
scroll to position [0, 134]
click at [535, 20] on div "Patterns and templates" at bounding box center [559, 19] width 89 height 11
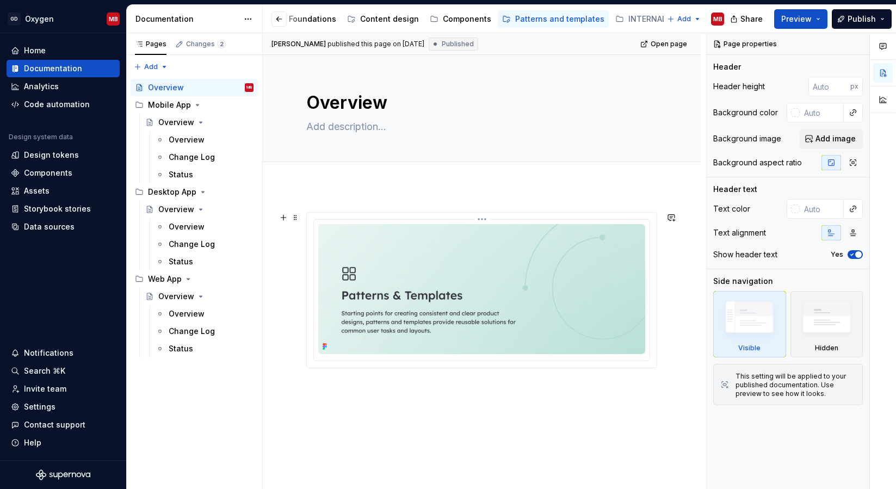
click at [486, 218] on html "GD Oxygen MB Home Documentation Analytics Code automation Design system data De…" at bounding box center [448, 244] width 896 height 489
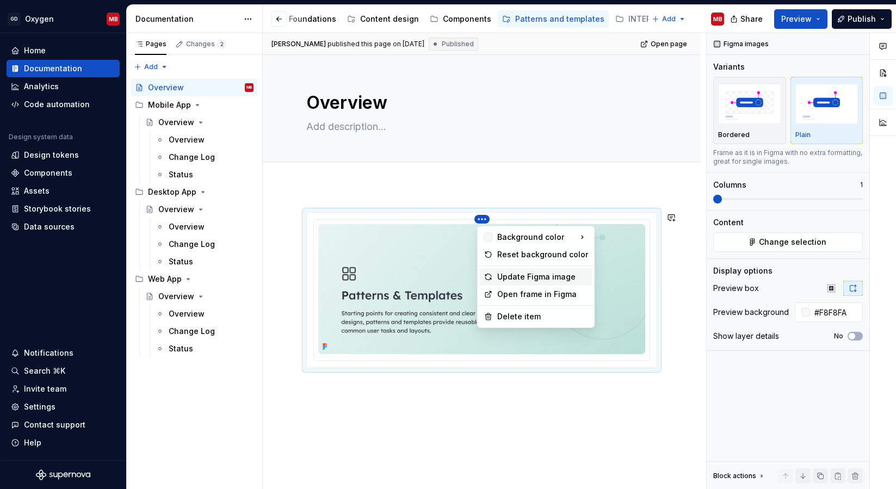
click at [528, 273] on div "Update Figma image" at bounding box center [542, 276] width 91 height 11
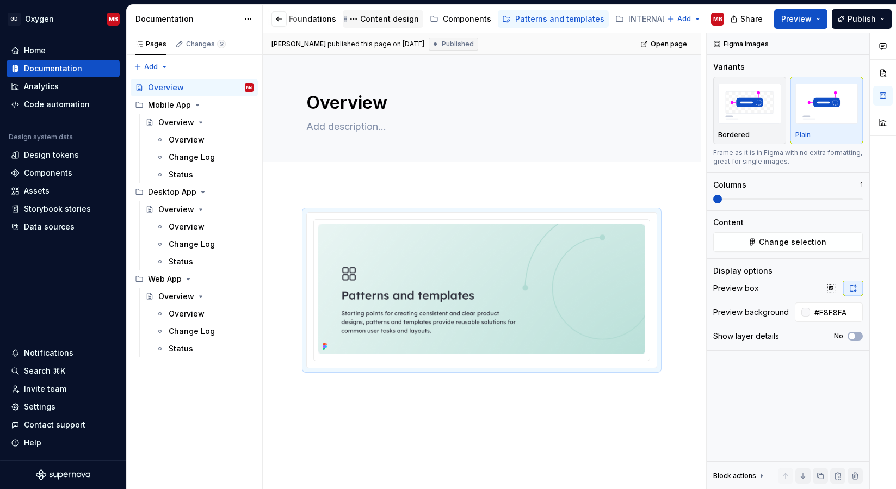
click at [382, 15] on div "Content design" at bounding box center [389, 19] width 59 height 11
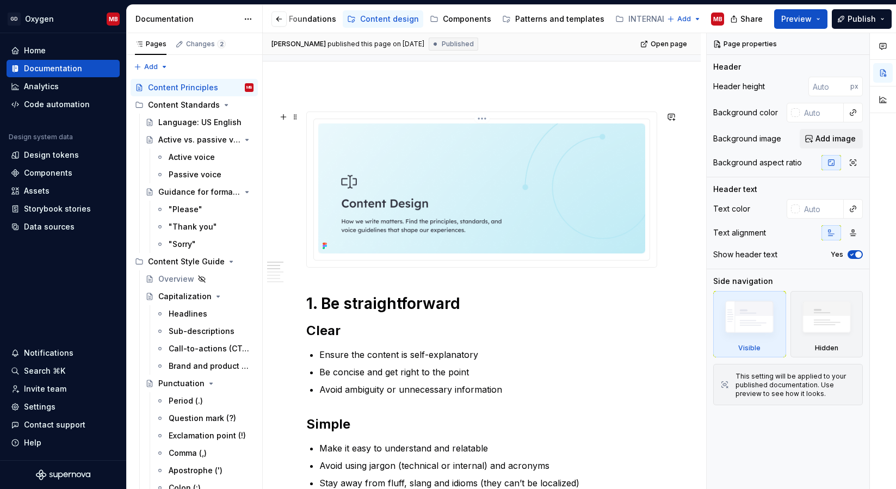
scroll to position [105, 0]
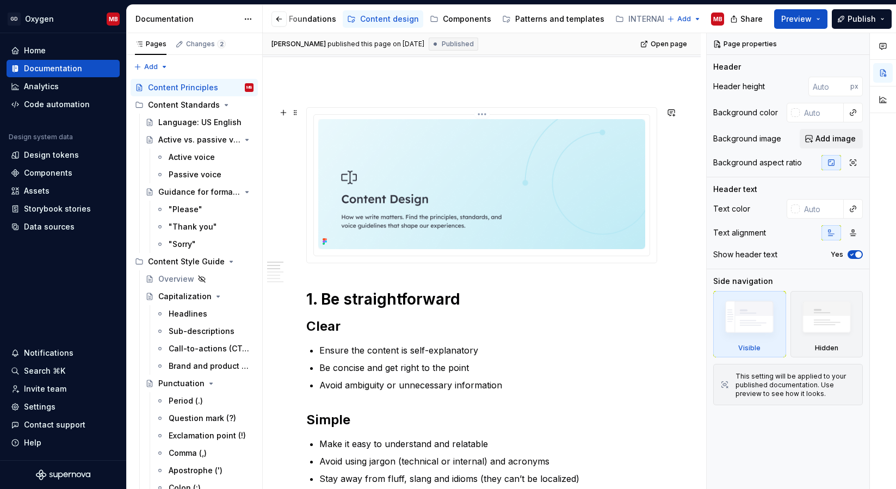
click at [486, 115] on html "GD Oxygen MB Home Documentation Analytics Code automation Design system data De…" at bounding box center [448, 244] width 896 height 489
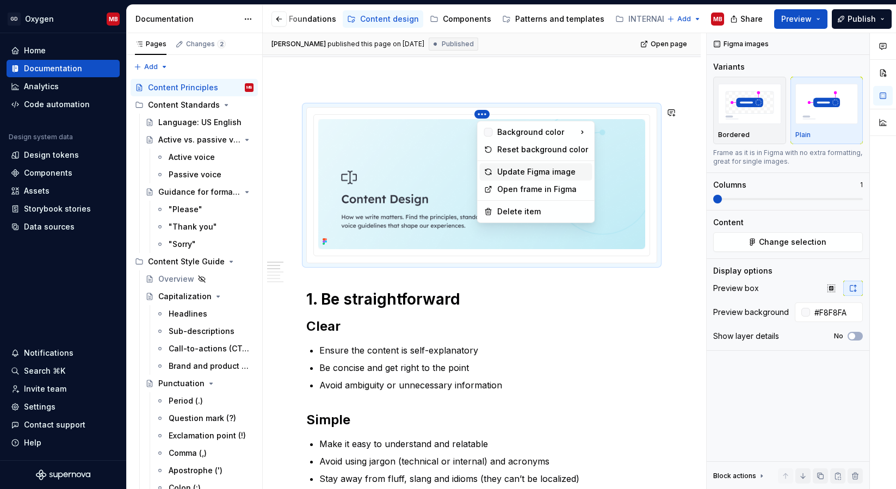
click at [532, 166] on div "Update Figma image" at bounding box center [542, 171] width 91 height 11
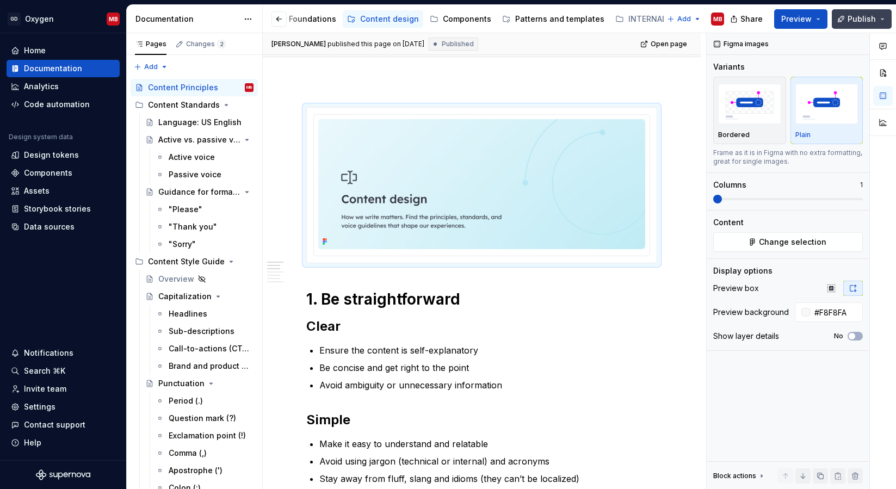
click at [867, 25] on button "Publish" at bounding box center [861, 19] width 60 height 20
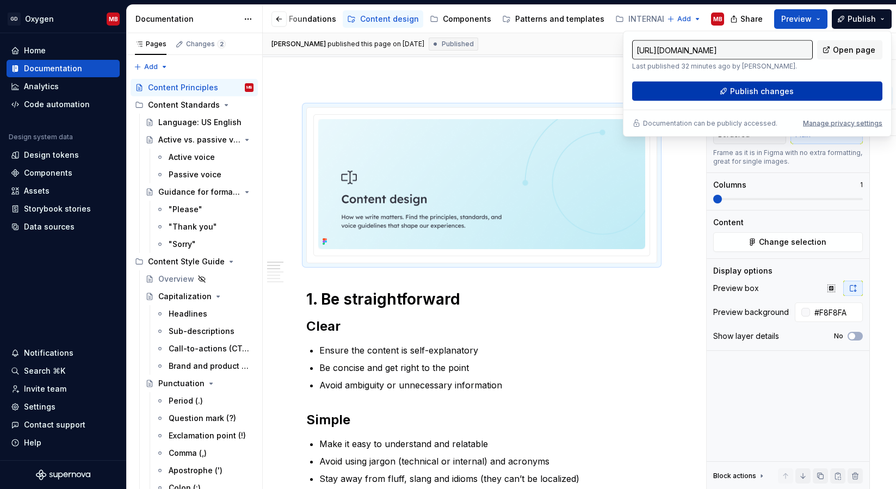
click at [766, 90] on span "Publish changes" at bounding box center [762, 91] width 64 height 11
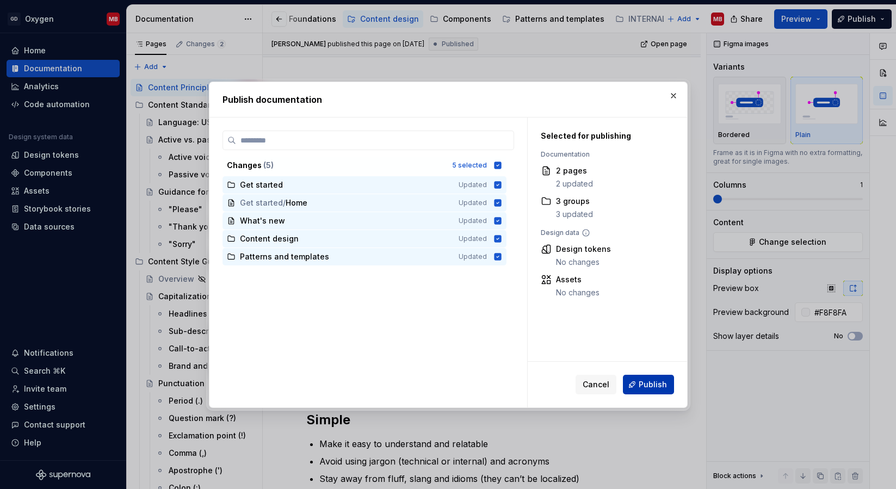
click at [644, 383] on span "Publish" at bounding box center [652, 384] width 28 height 11
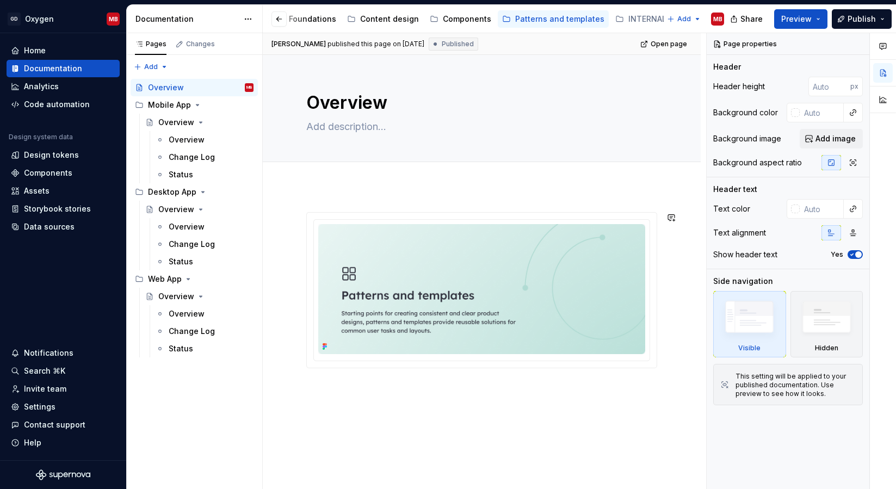
type textarea "*"
